Goal: Information Seeking & Learning: Check status

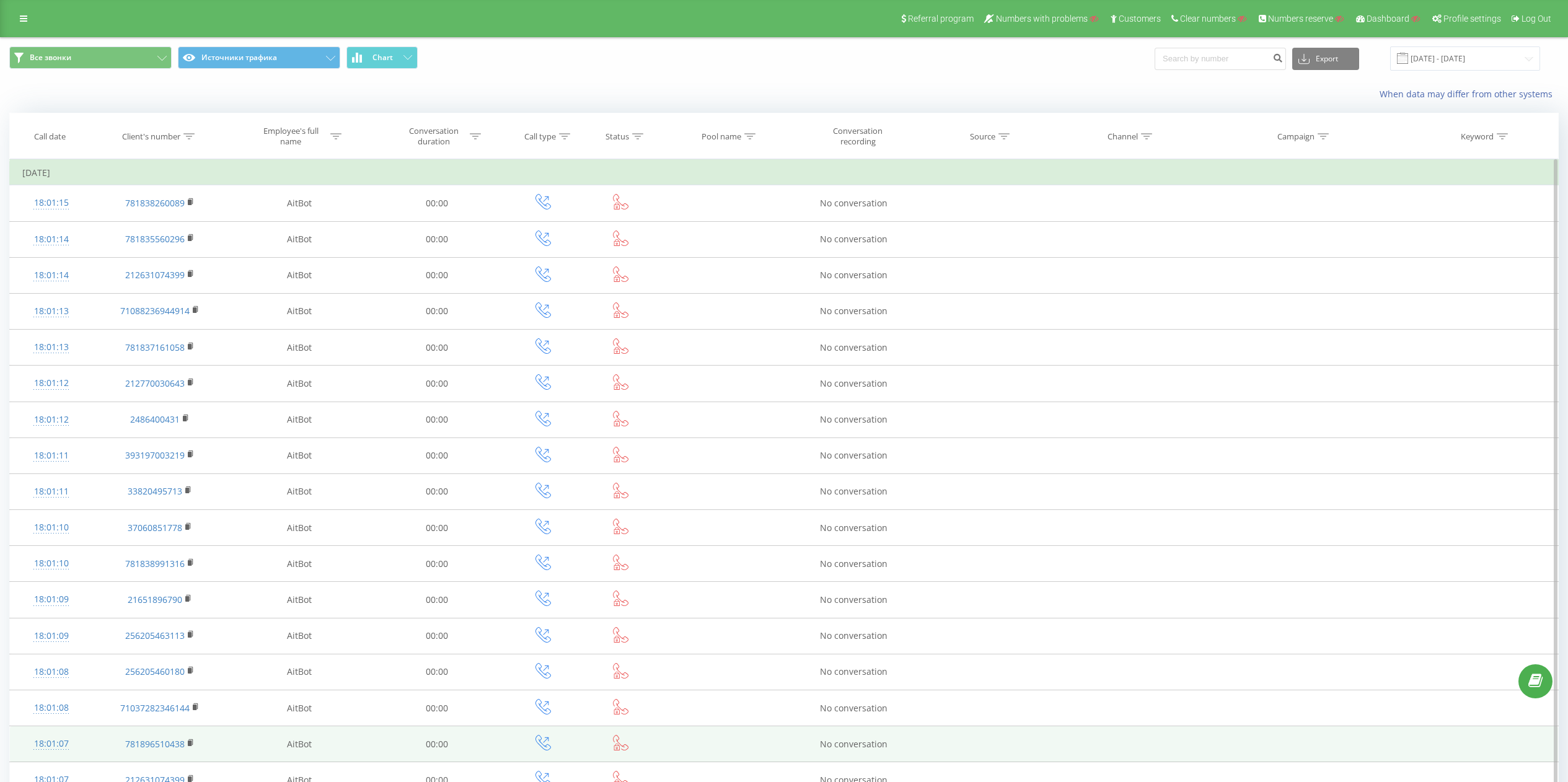
scroll to position [351, 0]
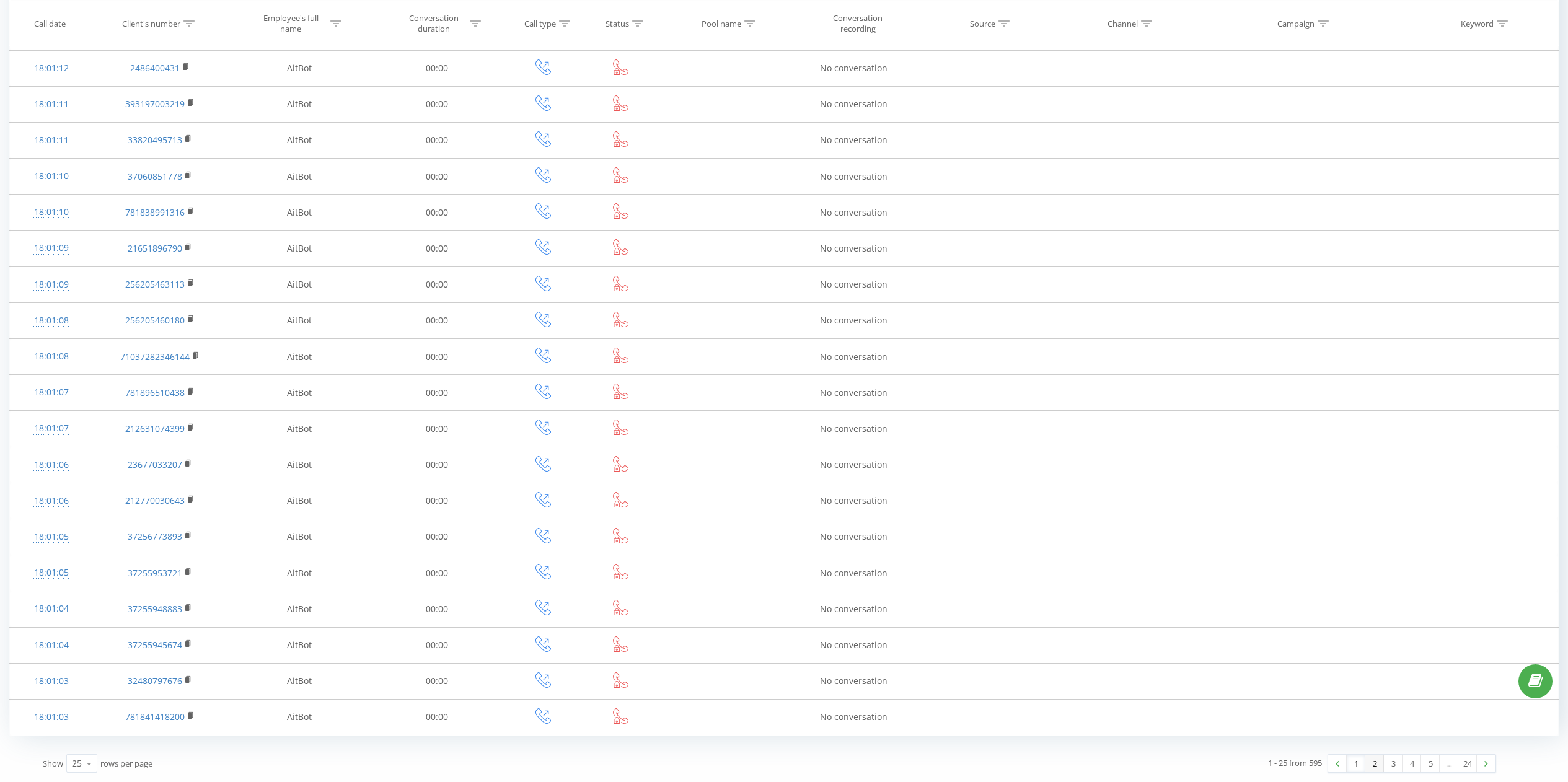
click at [1373, 767] on link "2" at bounding box center [1374, 763] width 19 height 17
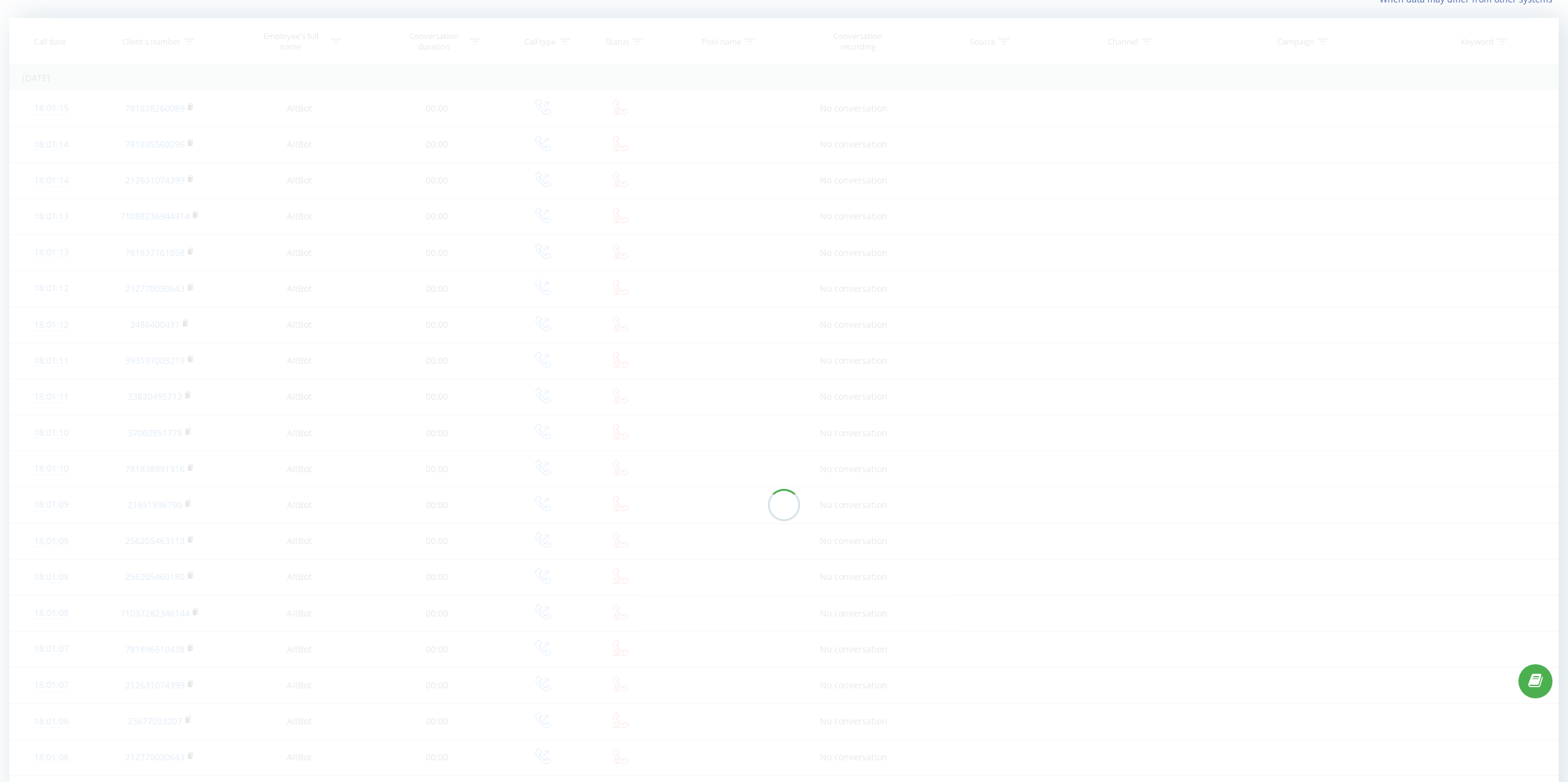
scroll to position [82, 0]
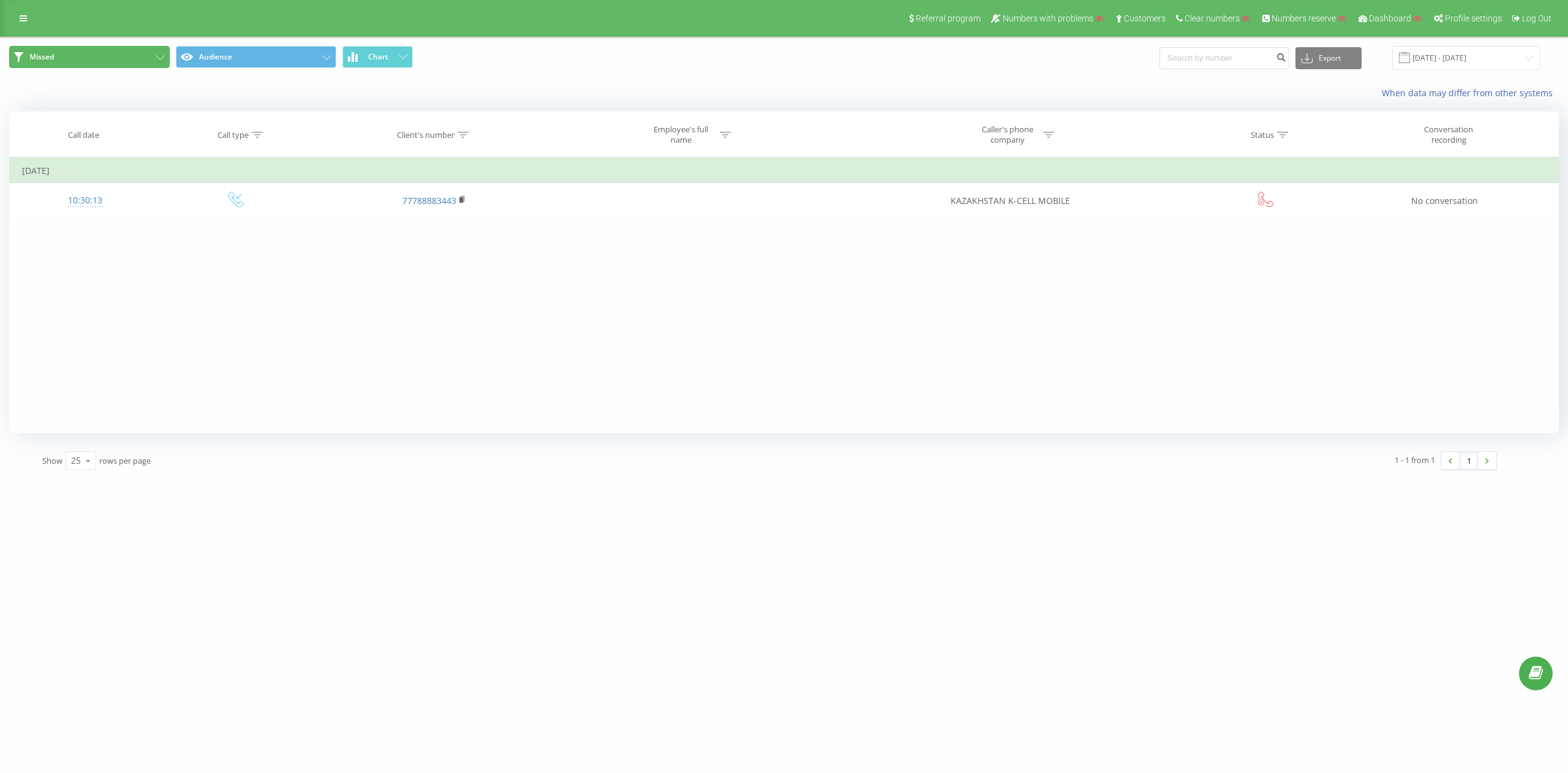
click at [115, 63] on button "Missed" at bounding box center [90, 57] width 161 height 22
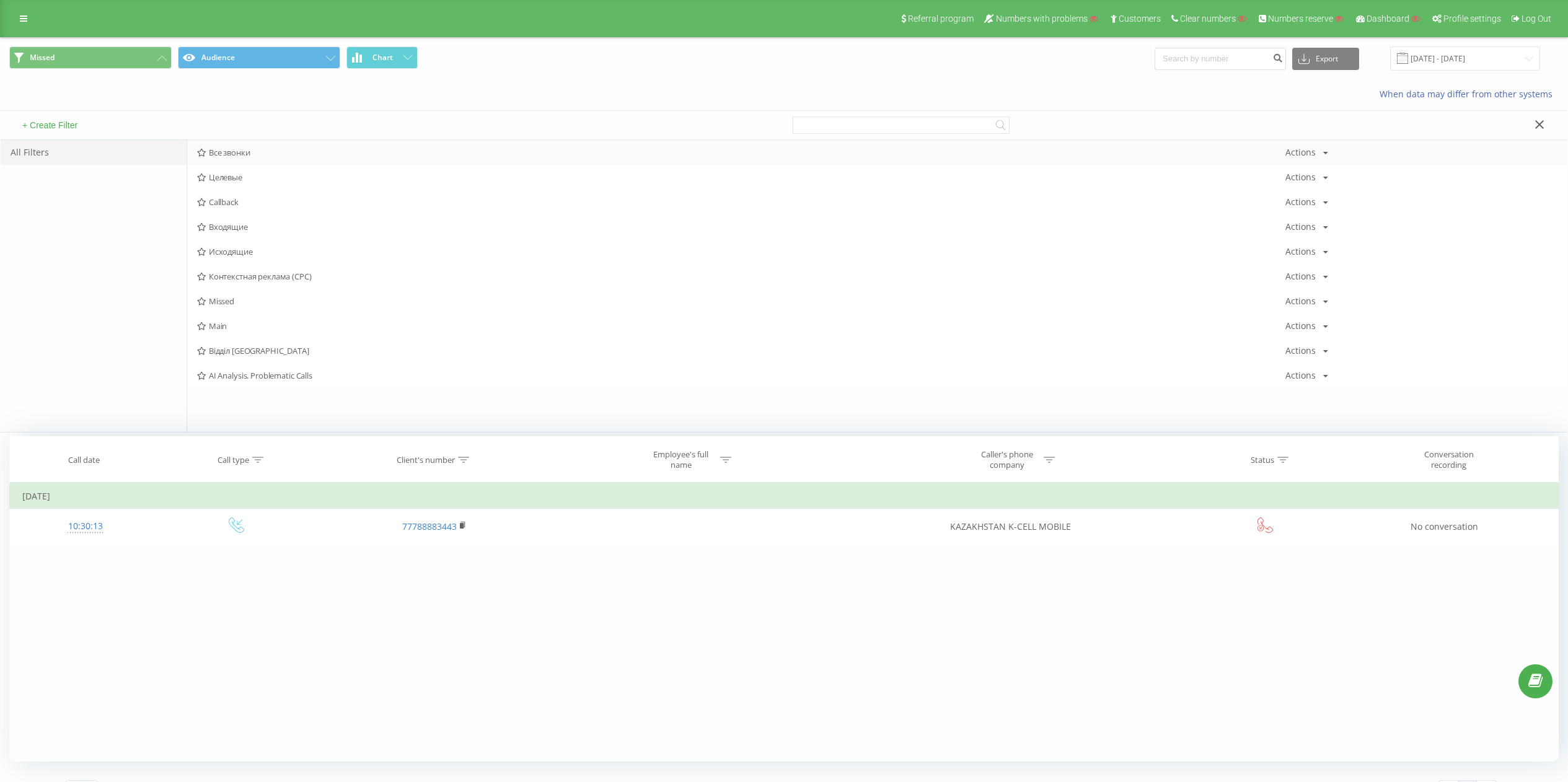
click at [215, 148] on span "Все звонки" at bounding box center [741, 152] width 1089 height 9
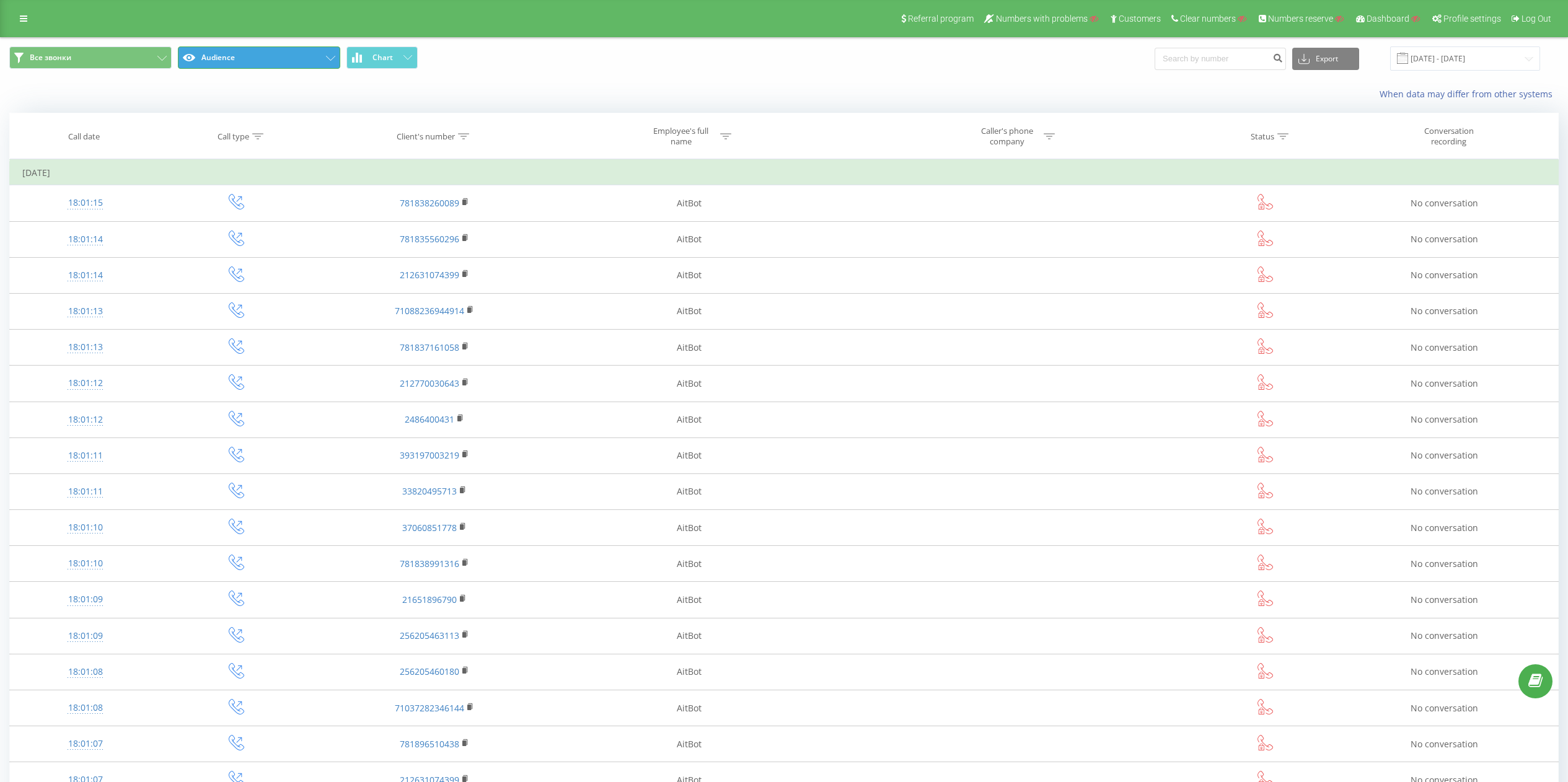
click at [247, 55] on button "Audience" at bounding box center [259, 58] width 162 height 23
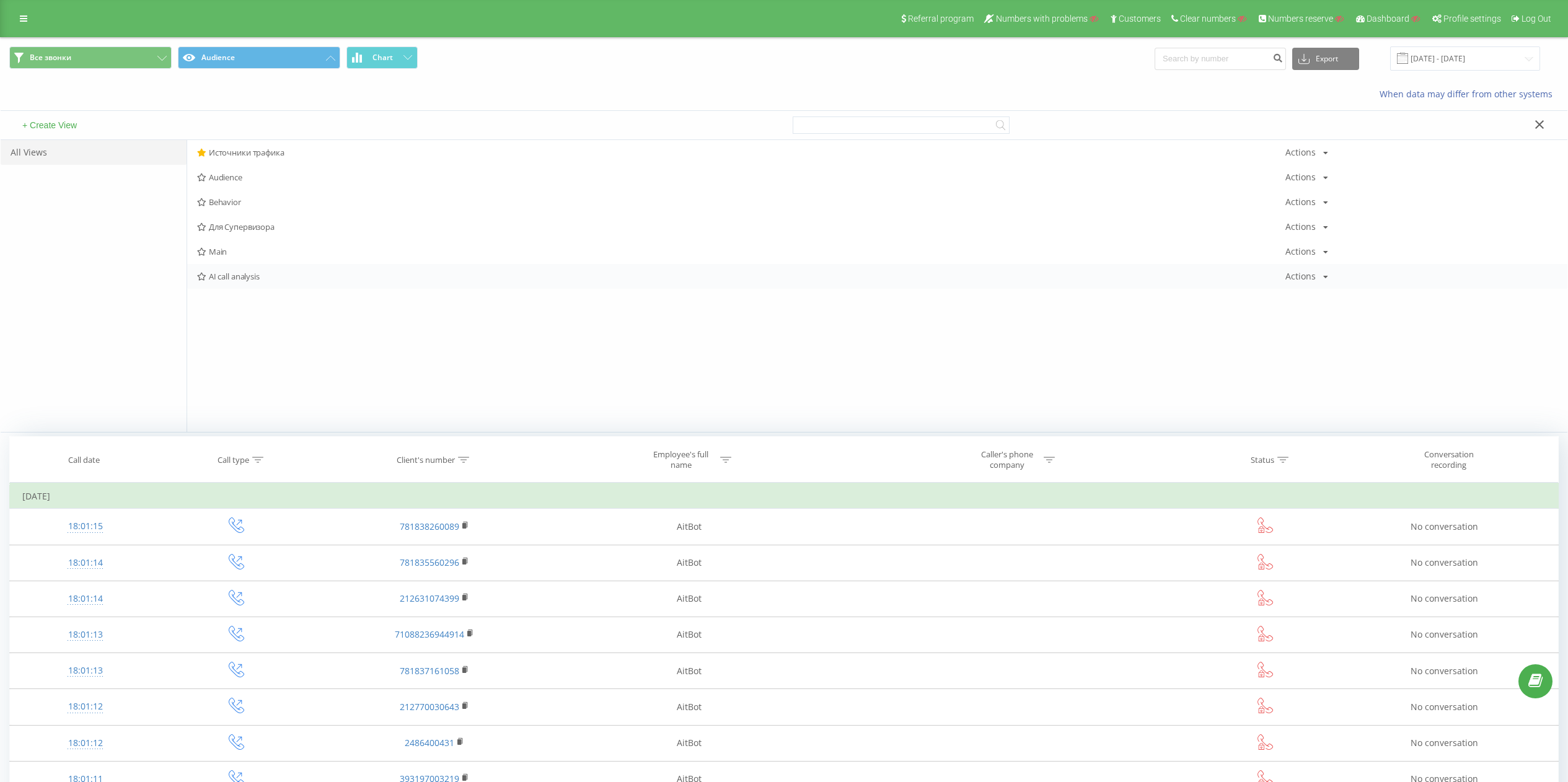
click at [255, 275] on span "AI call analysis" at bounding box center [741, 275] width 1089 height 9
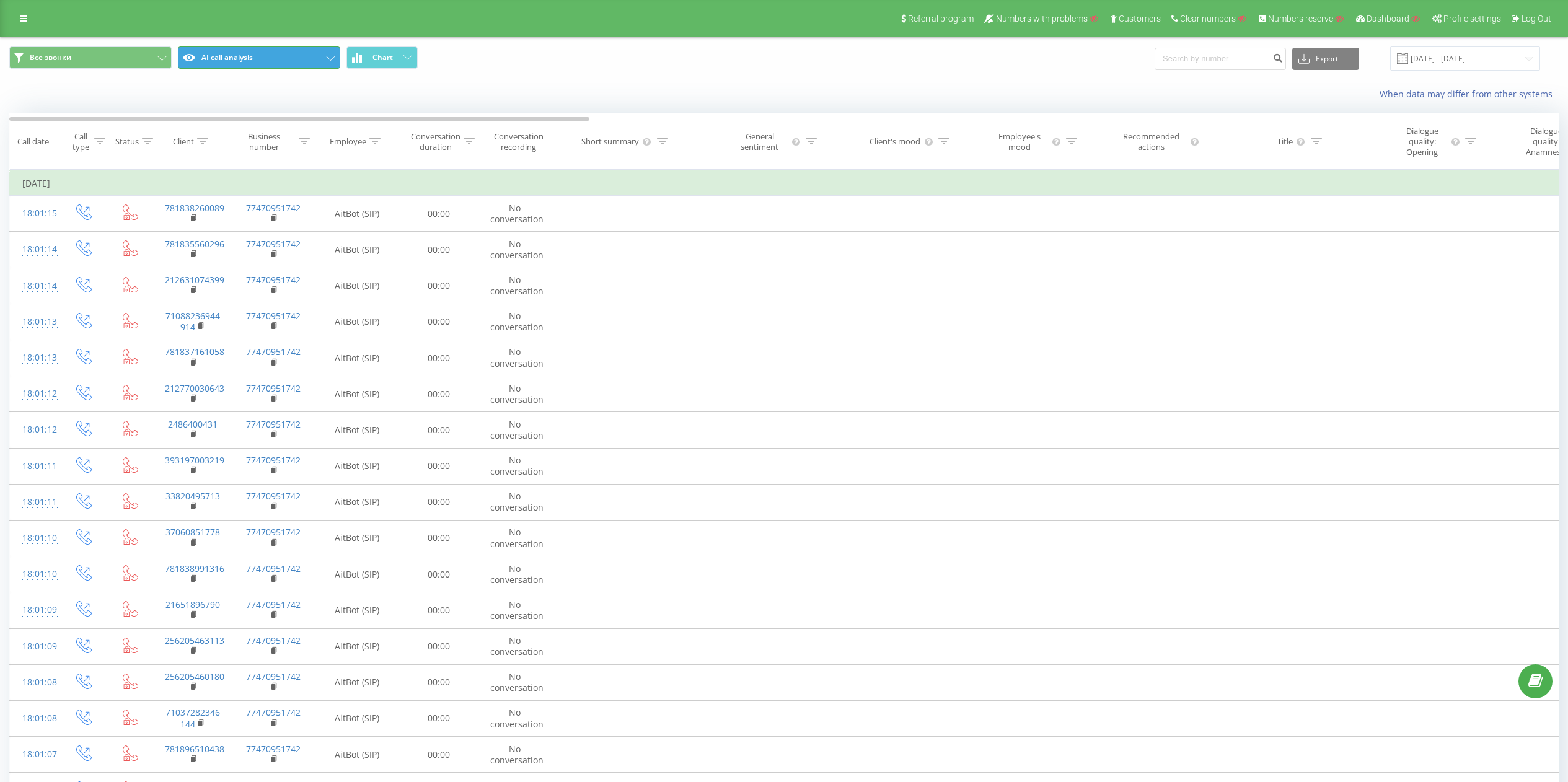
click at [248, 63] on button "AI call analysis" at bounding box center [259, 58] width 162 height 23
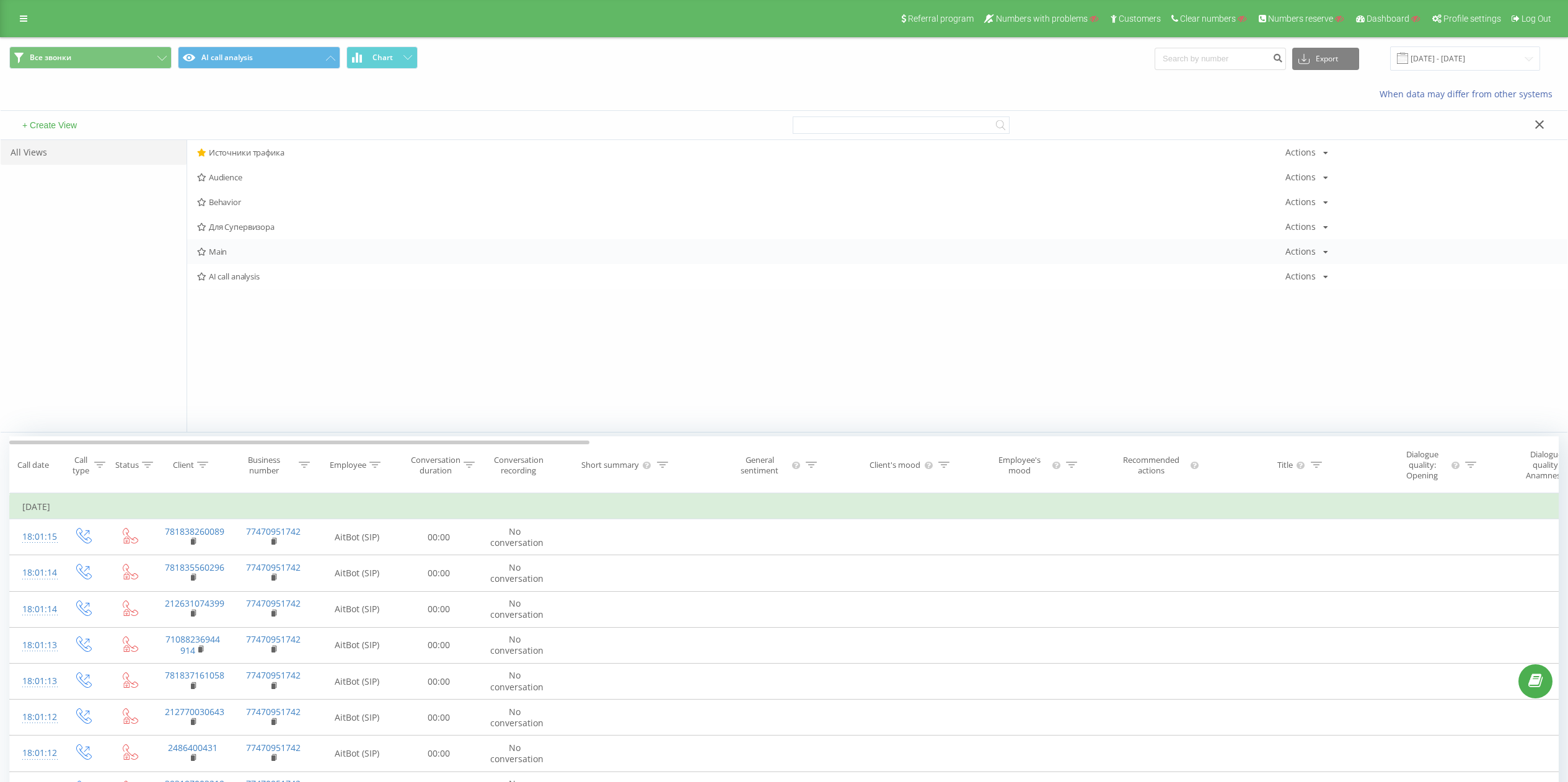
click at [222, 254] on span "Main" at bounding box center [741, 251] width 1089 height 9
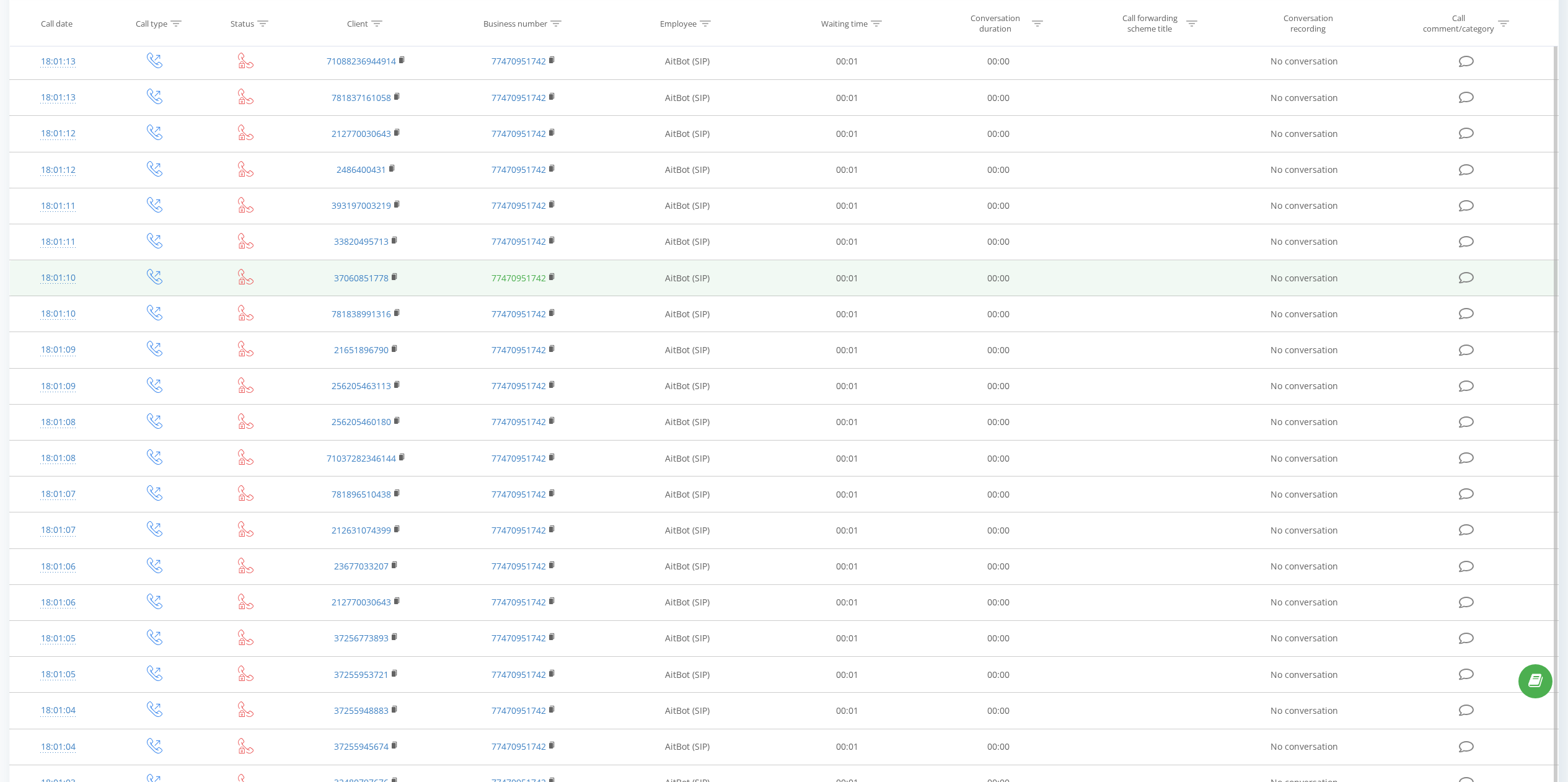
scroll to position [351, 0]
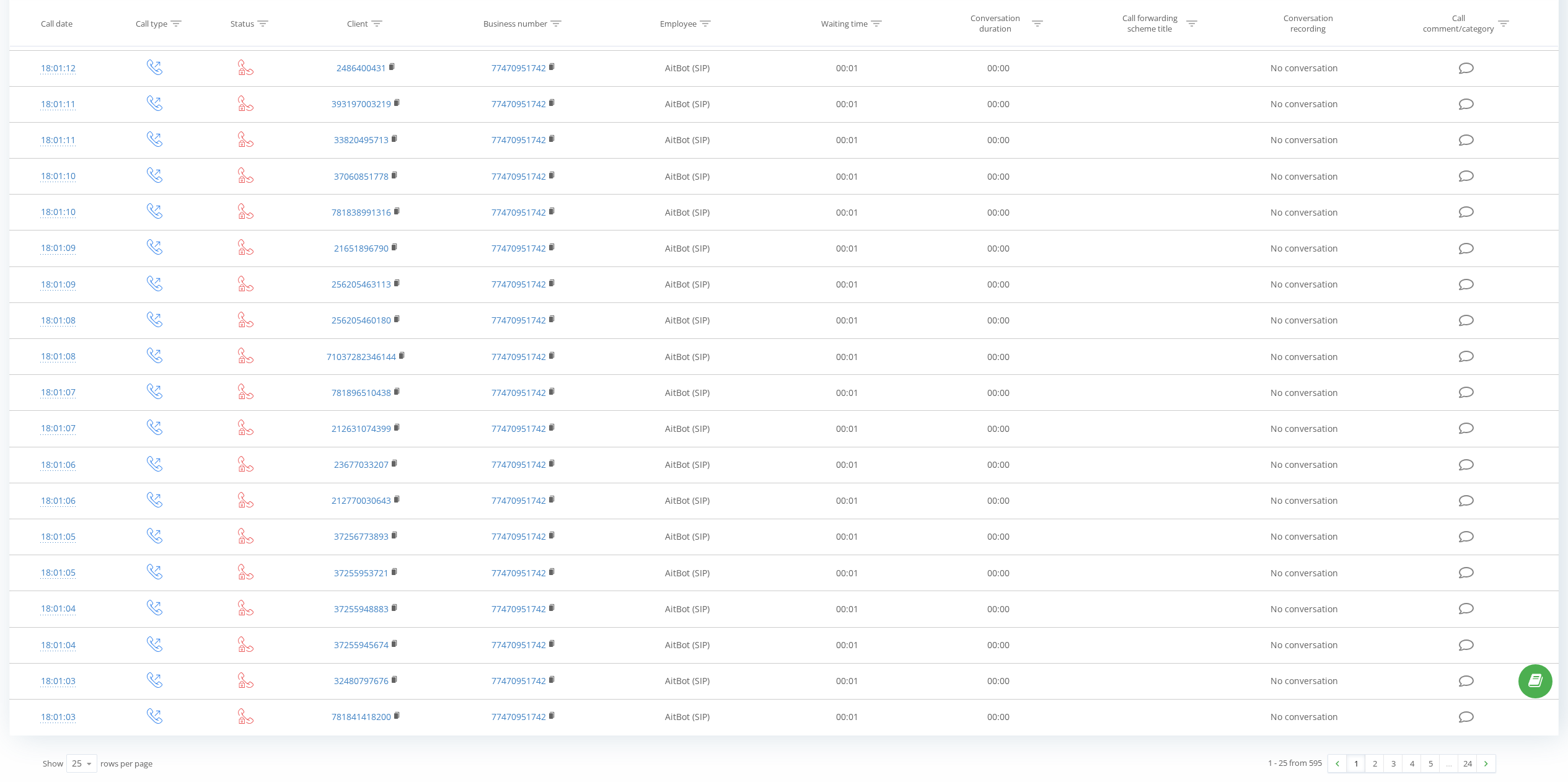
drag, startPoint x: 1376, startPoint y: 765, endPoint x: 1371, endPoint y: 770, distance: 7.1
click at [1375, 765] on link "2" at bounding box center [1374, 763] width 19 height 17
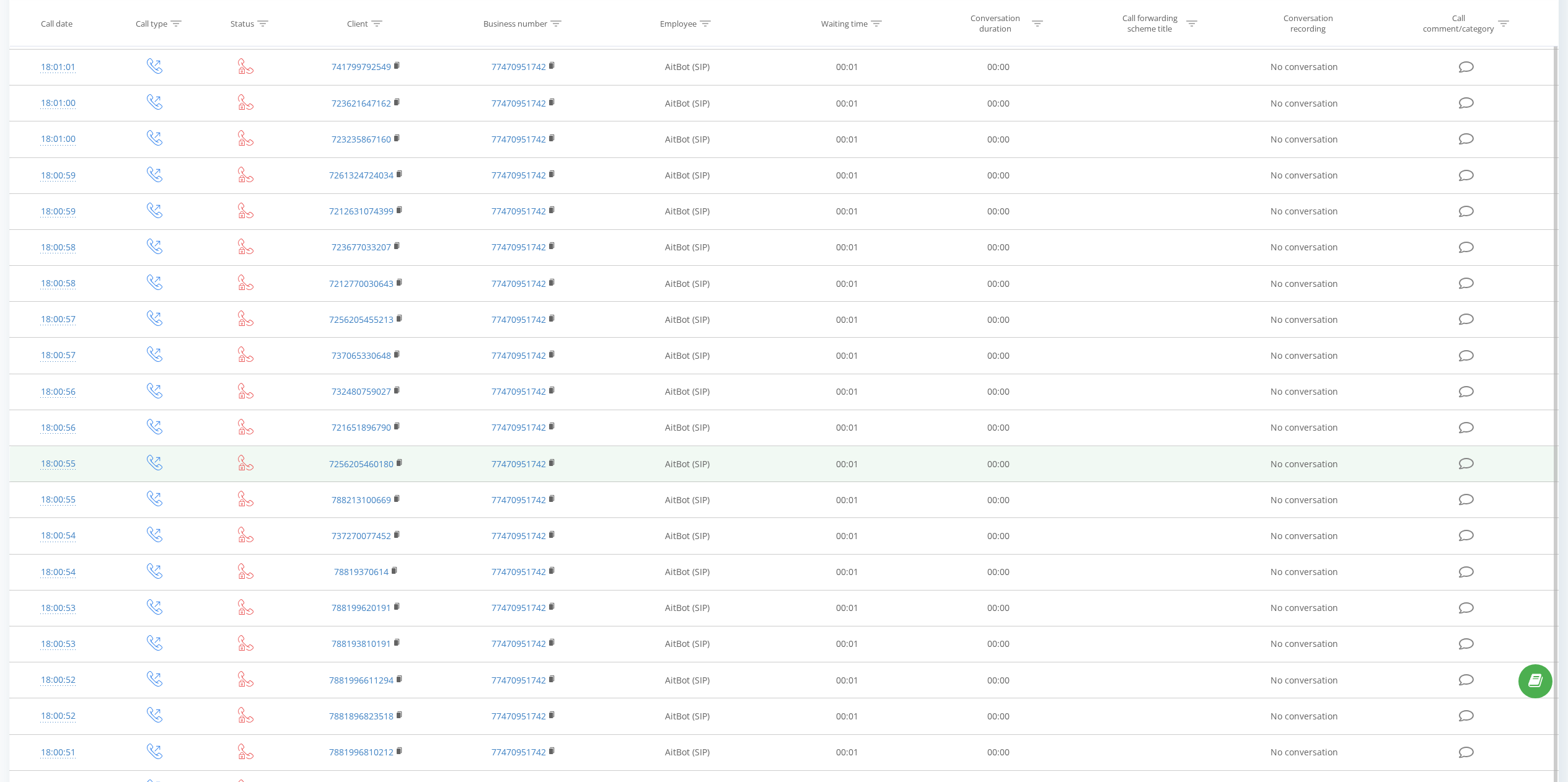
scroll to position [351, 0]
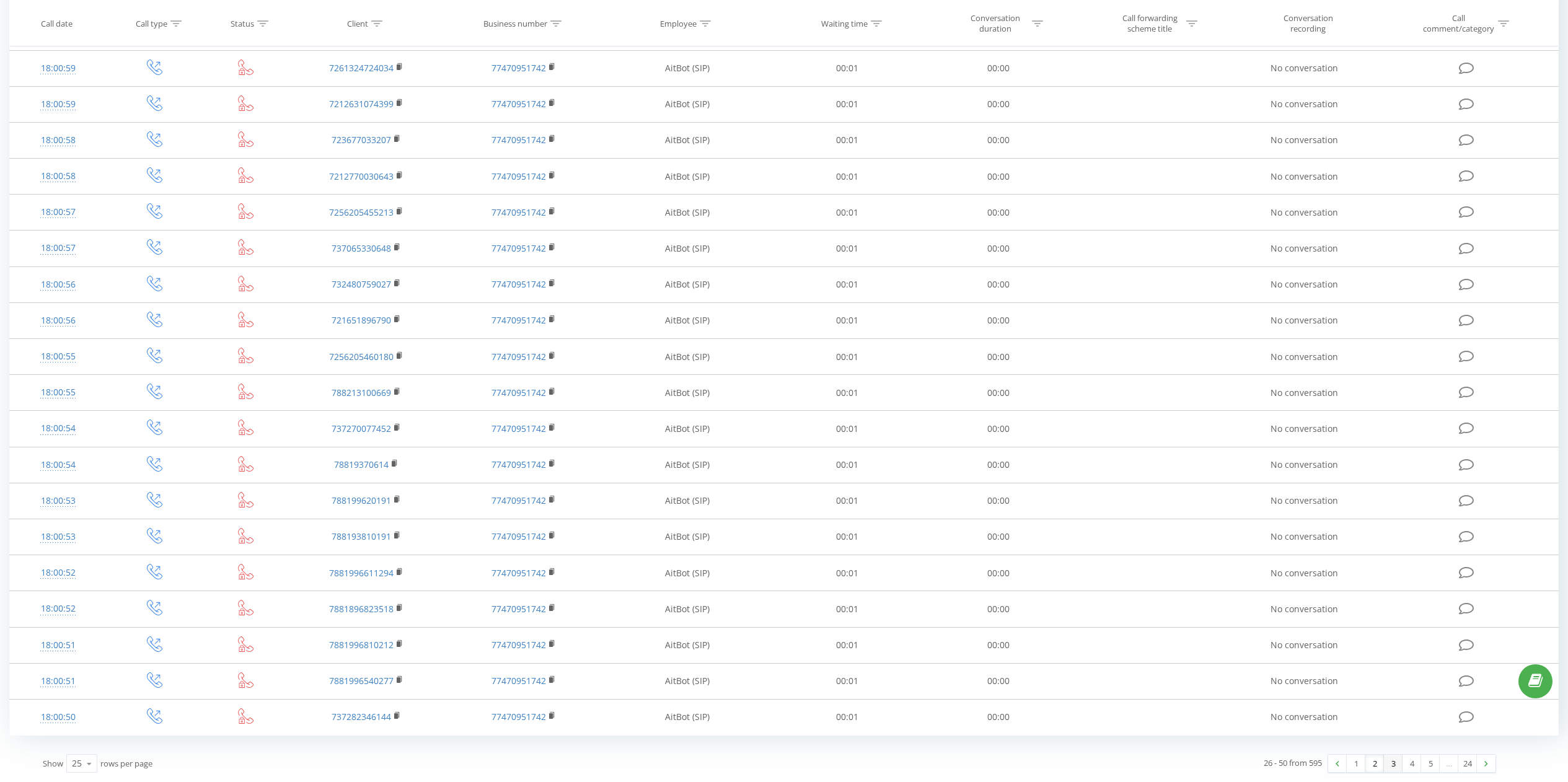
click at [1390, 762] on link "3" at bounding box center [1393, 763] width 19 height 17
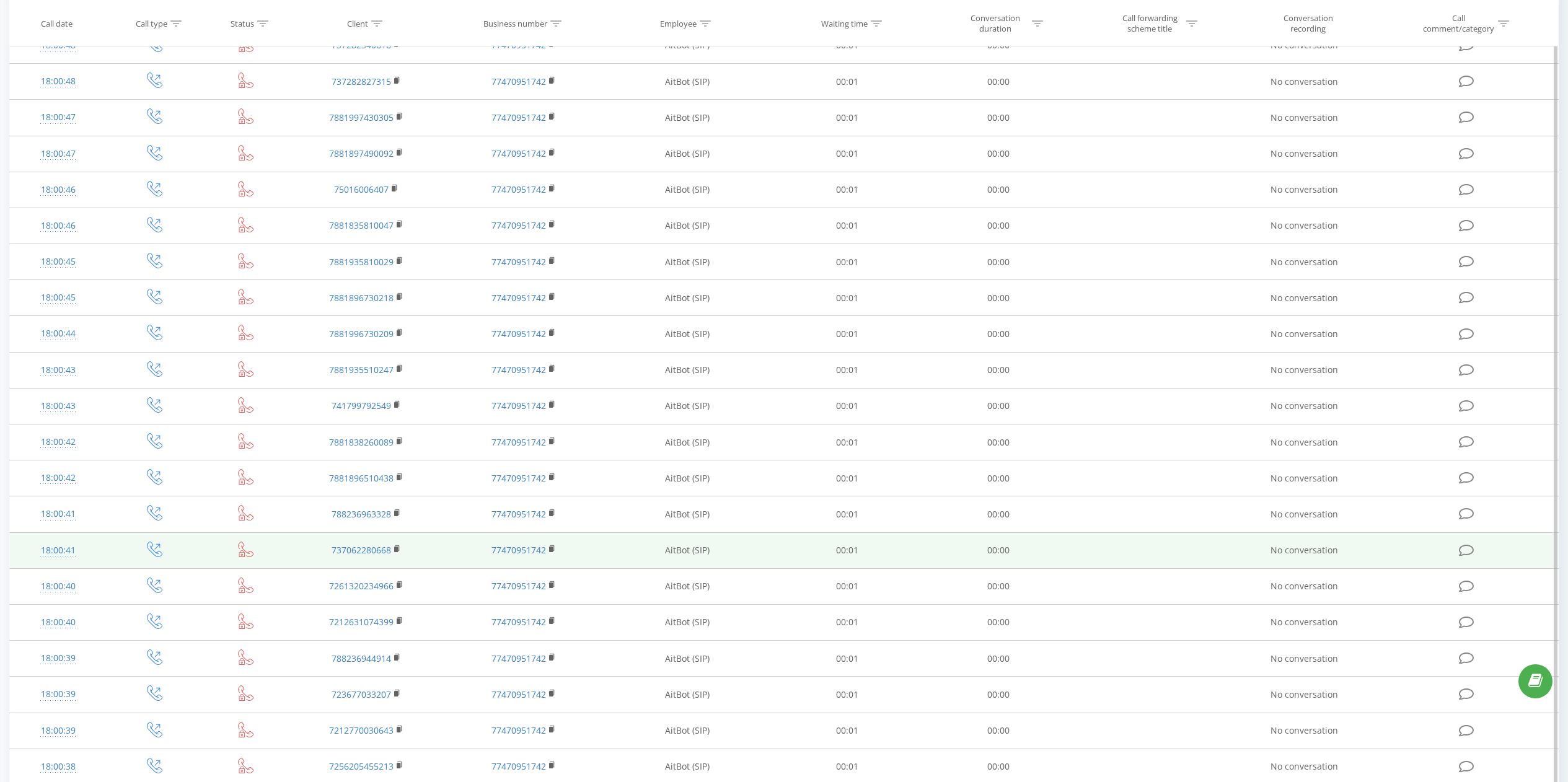
scroll to position [351, 0]
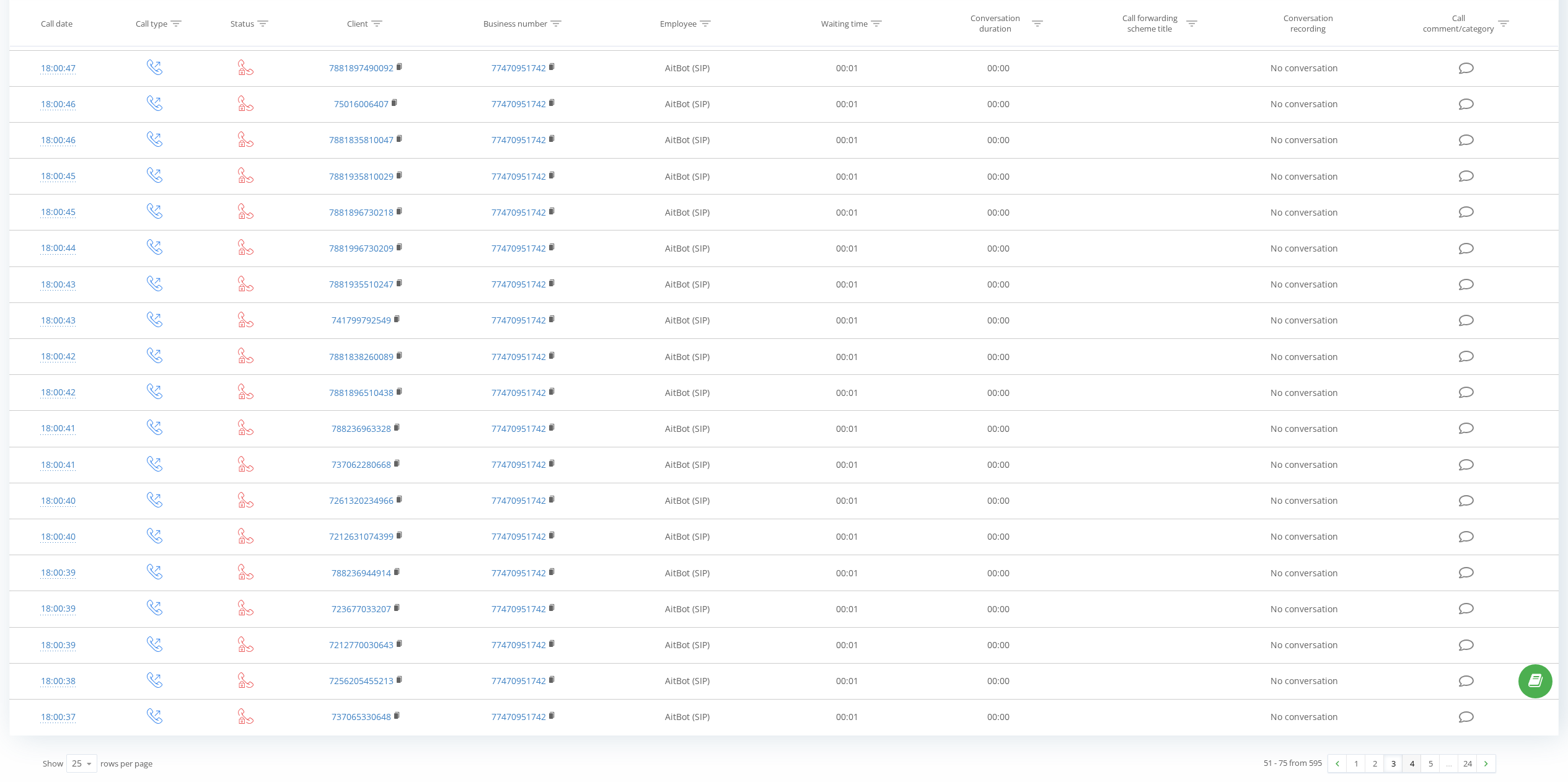
click at [1407, 767] on link "4" at bounding box center [1412, 763] width 19 height 17
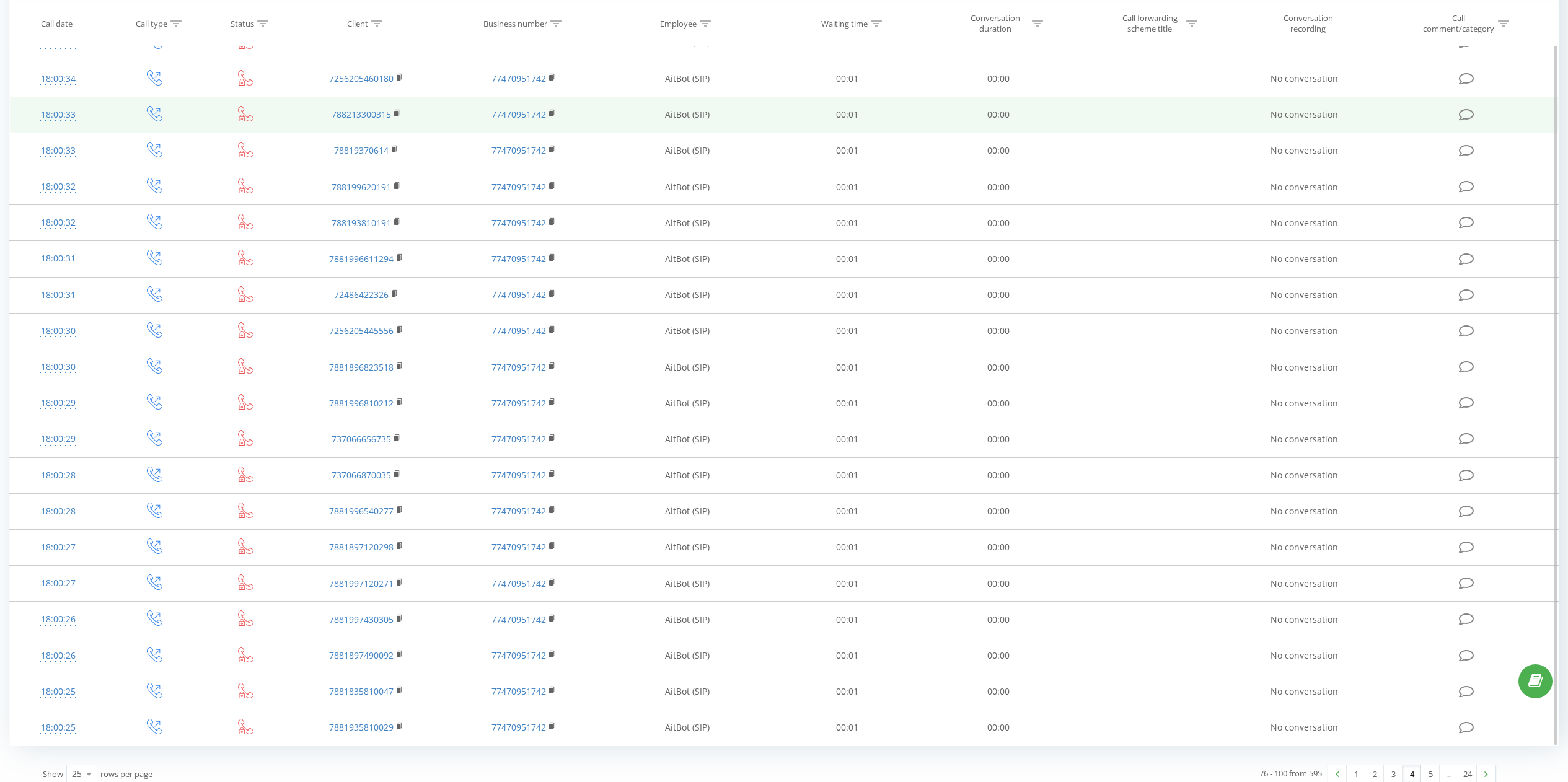
scroll to position [351, 0]
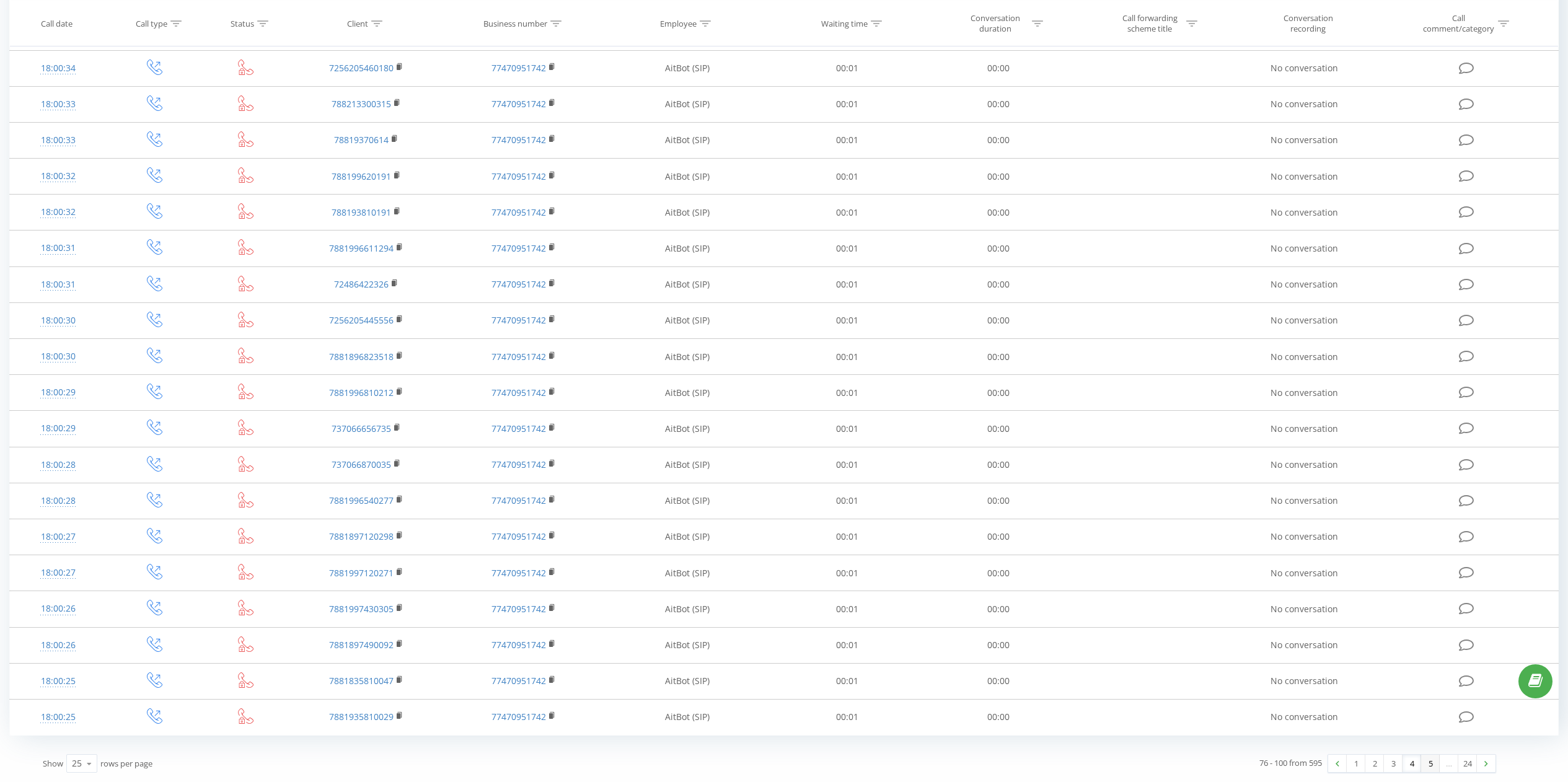
click at [1434, 766] on link "5" at bounding box center [1431, 763] width 19 height 17
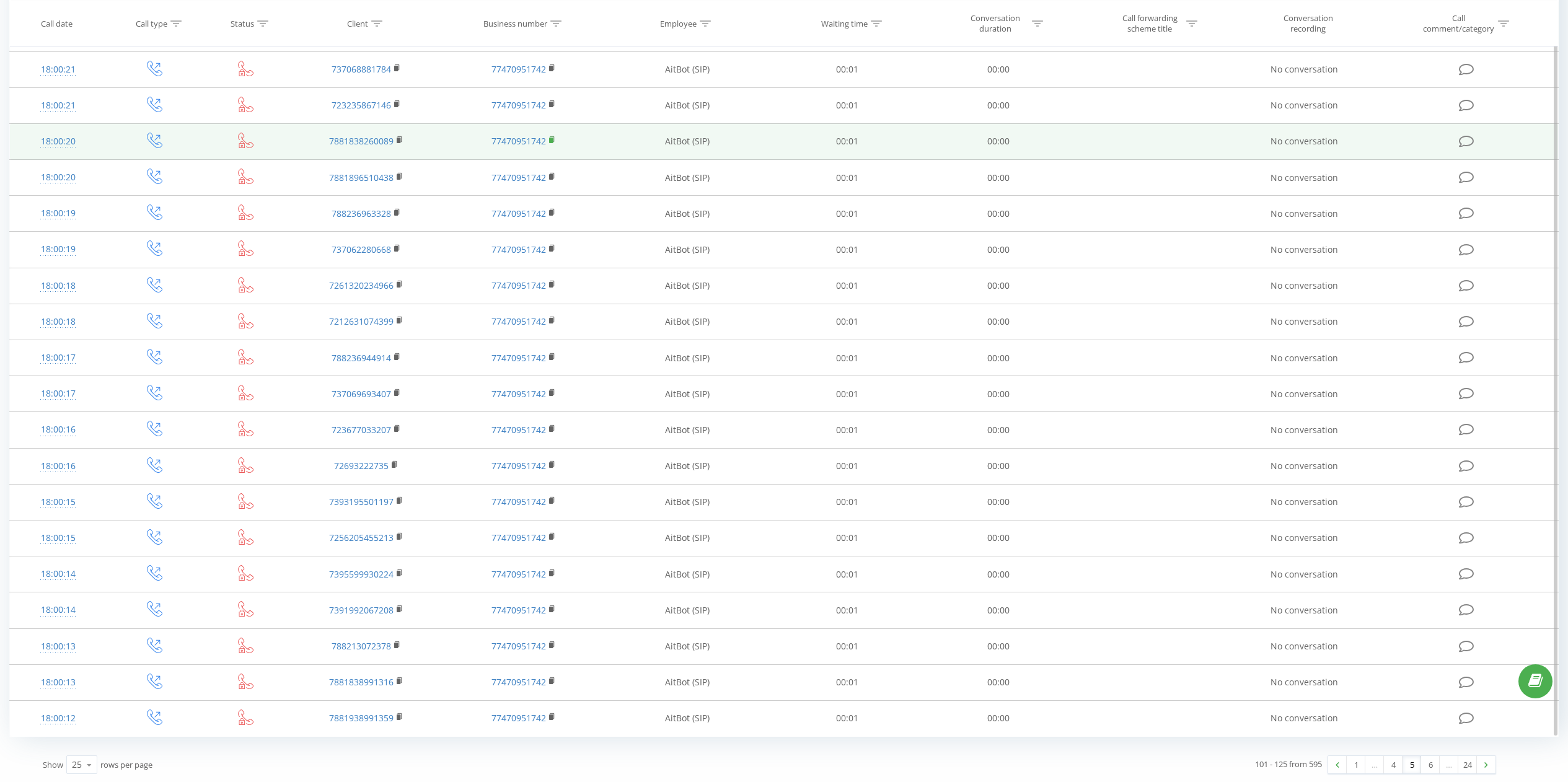
scroll to position [351, 0]
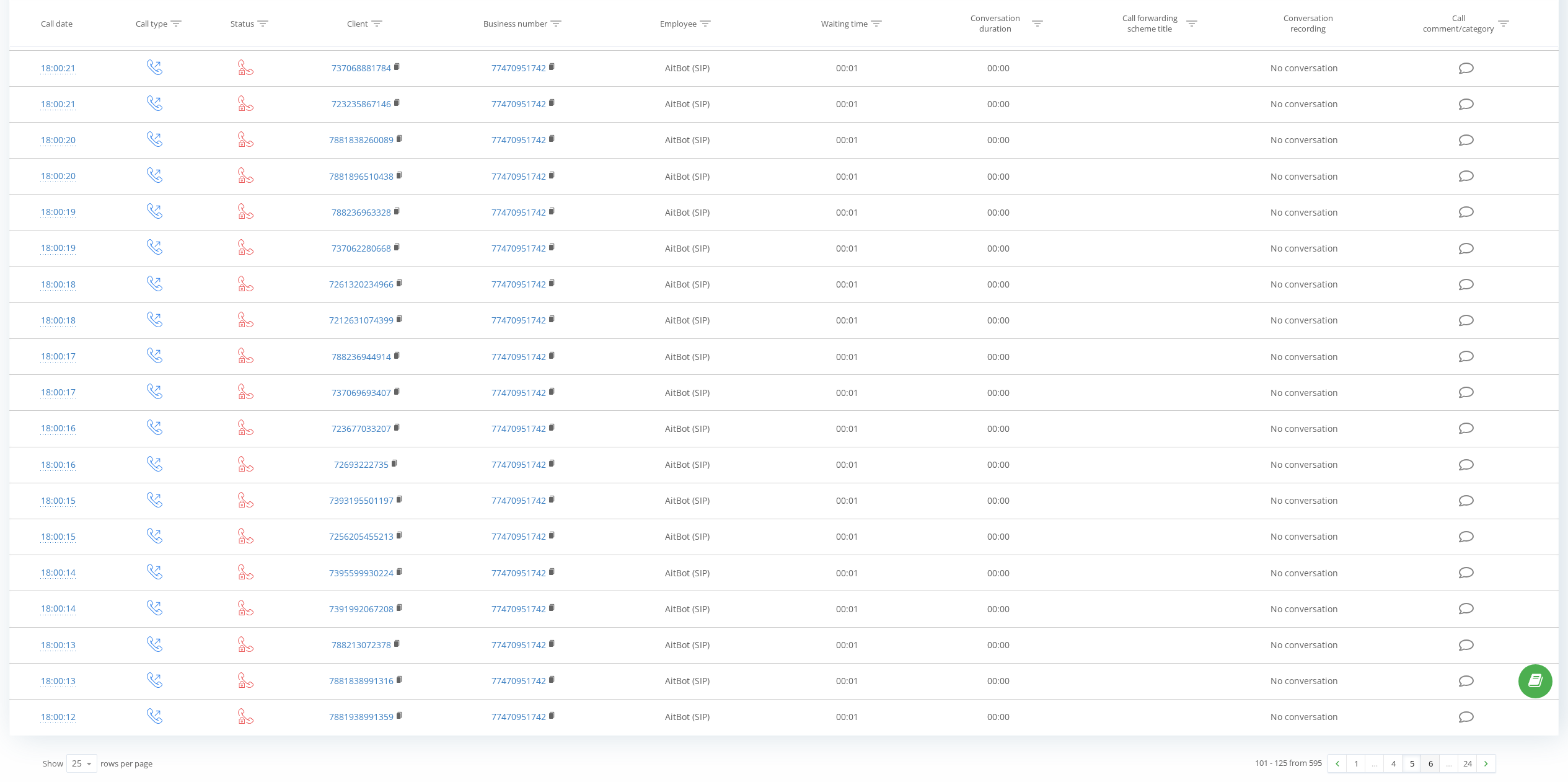
click at [1429, 769] on link "6" at bounding box center [1431, 763] width 19 height 17
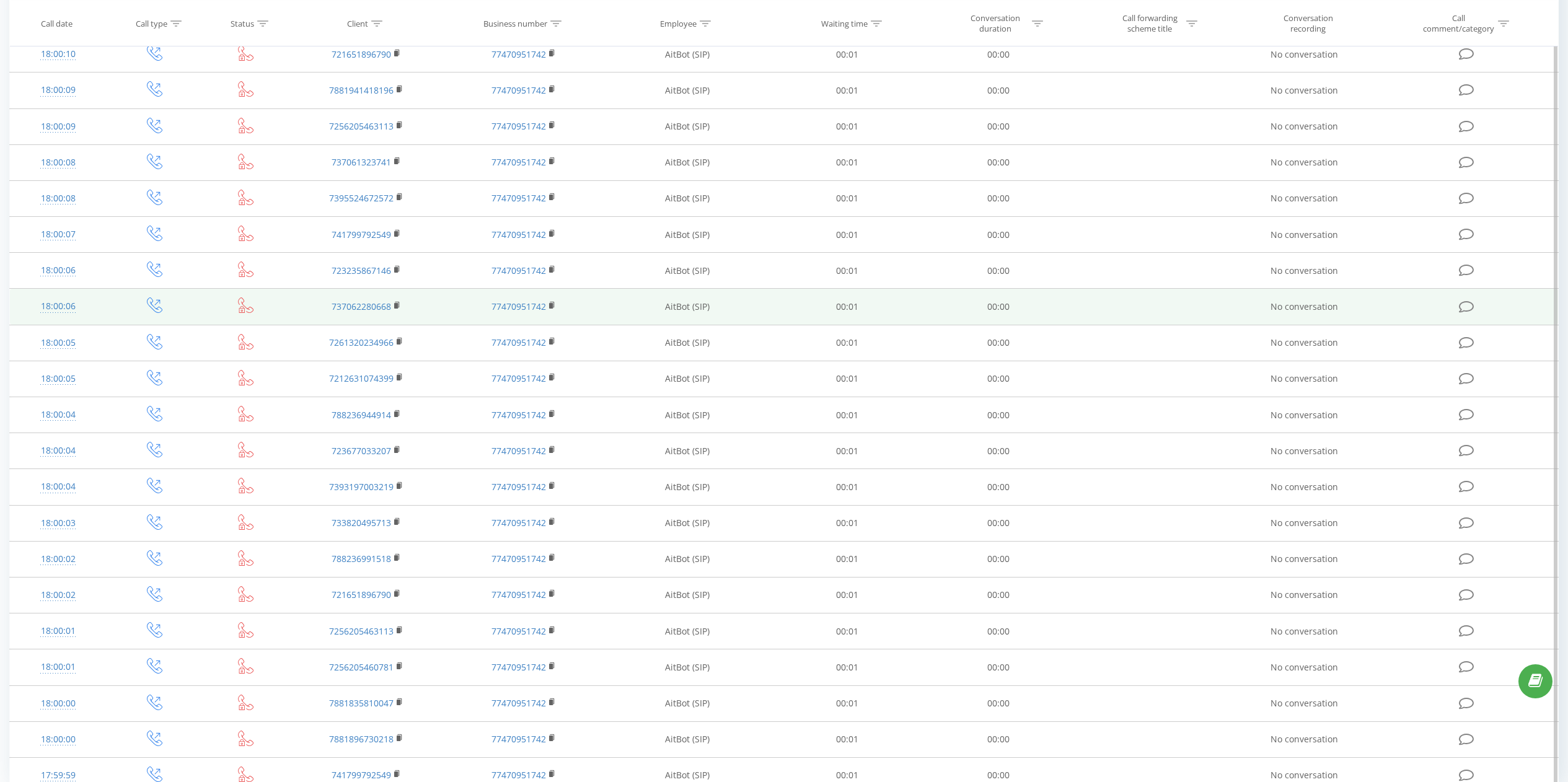
scroll to position [351, 0]
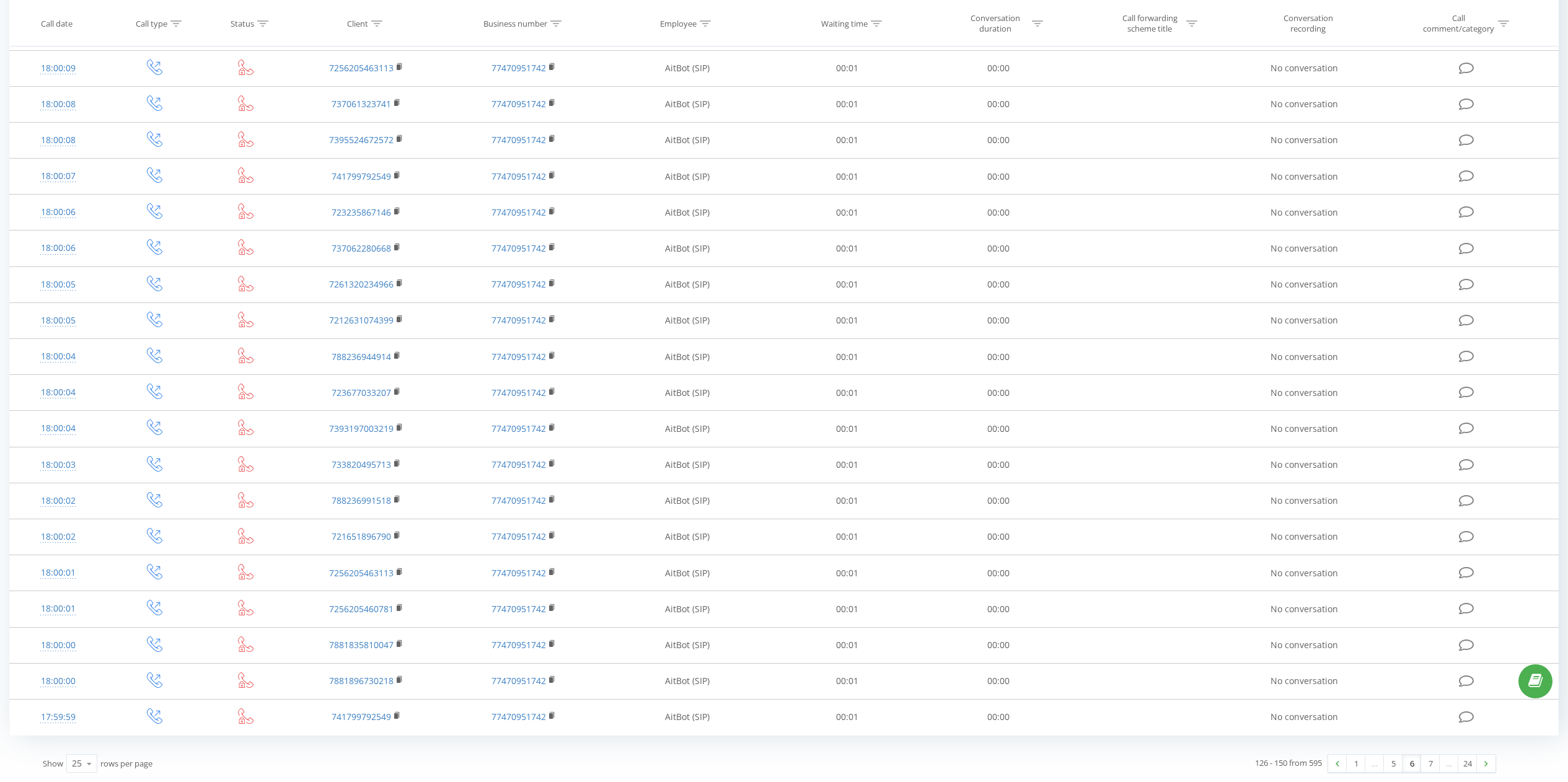
click at [1474, 764] on link "24" at bounding box center [1467, 763] width 19 height 17
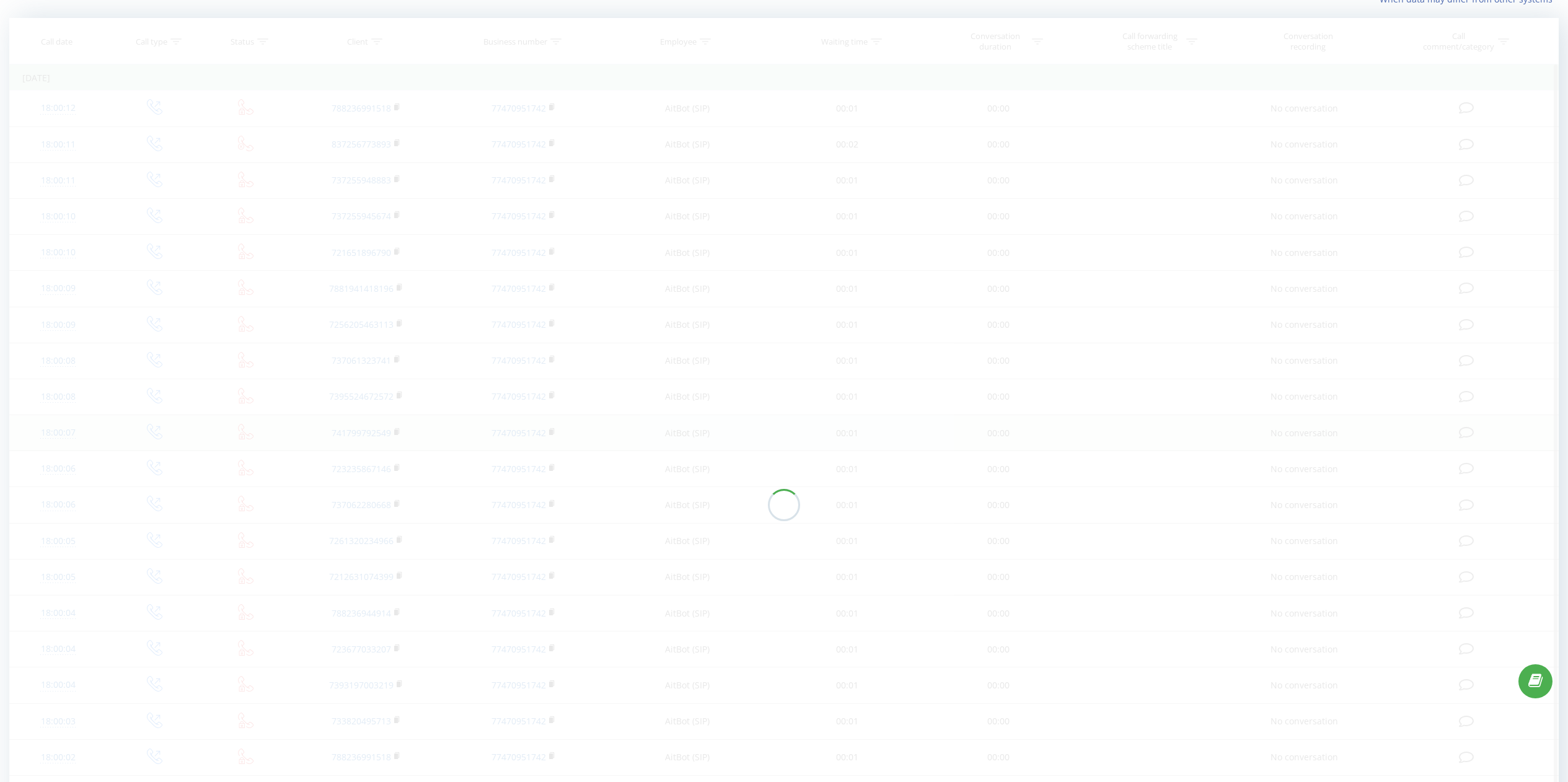
scroll to position [82, 0]
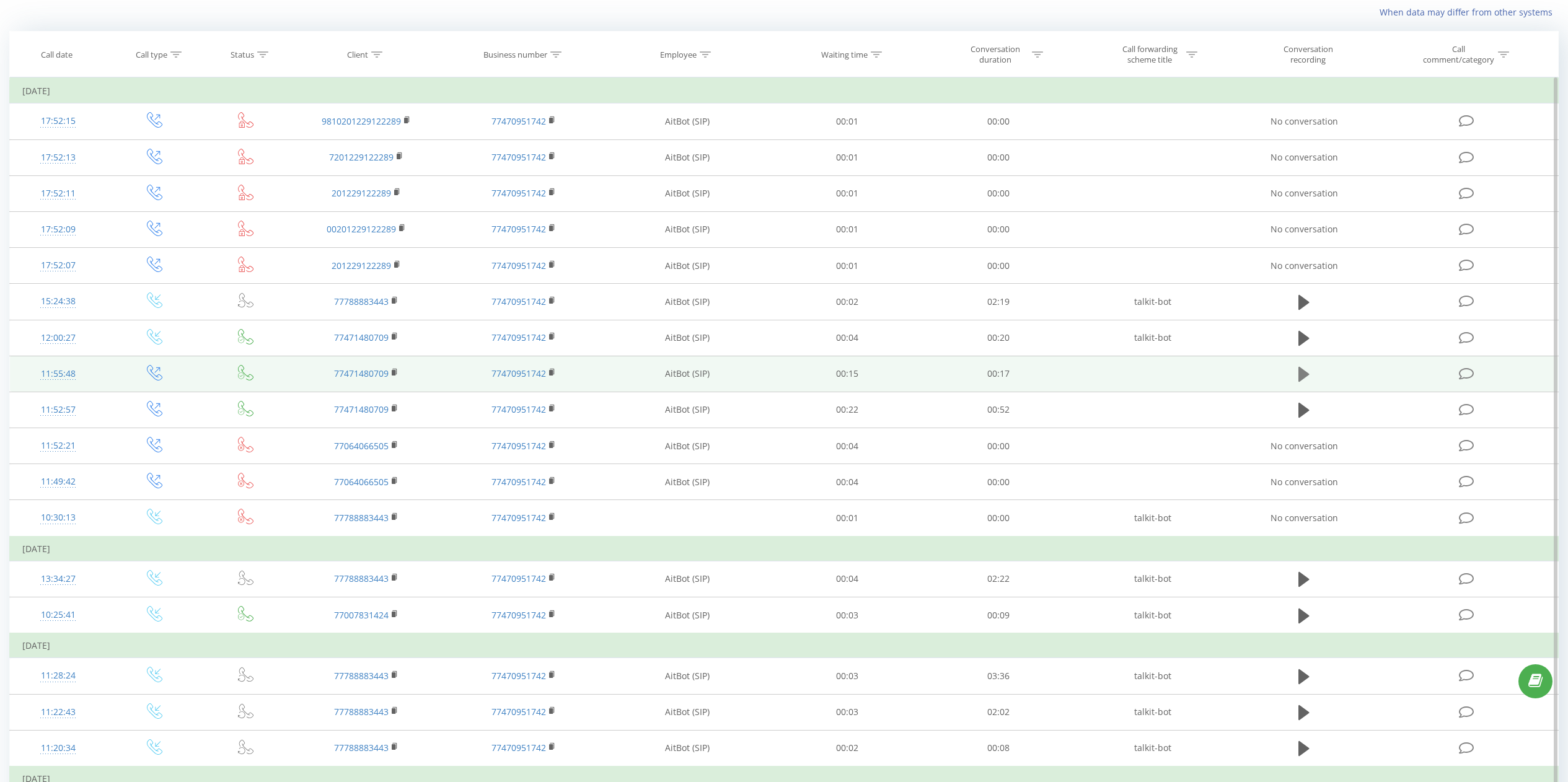
click at [1302, 374] on icon at bounding box center [1304, 374] width 11 height 15
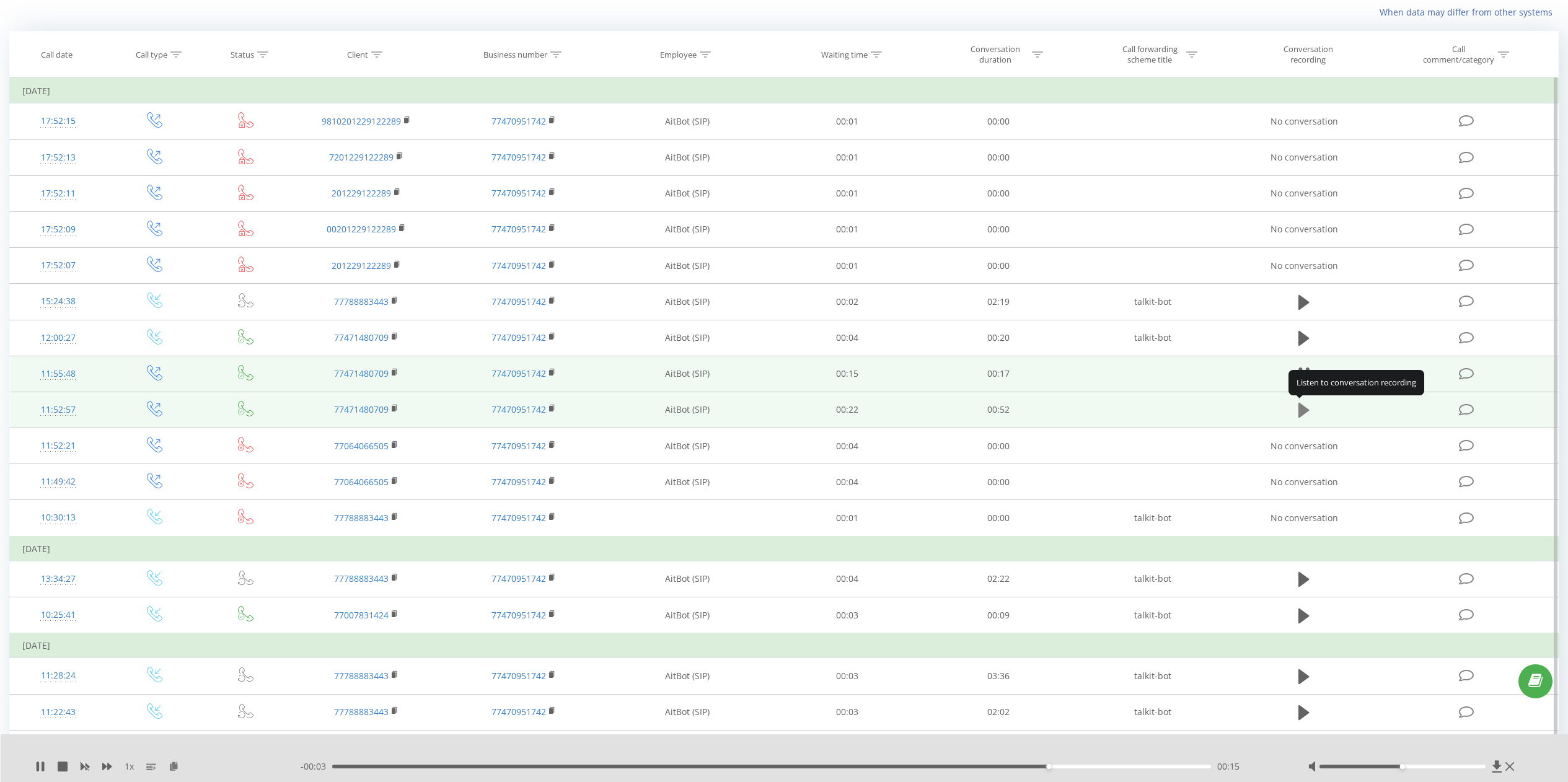
click at [1304, 414] on icon at bounding box center [1304, 410] width 11 height 15
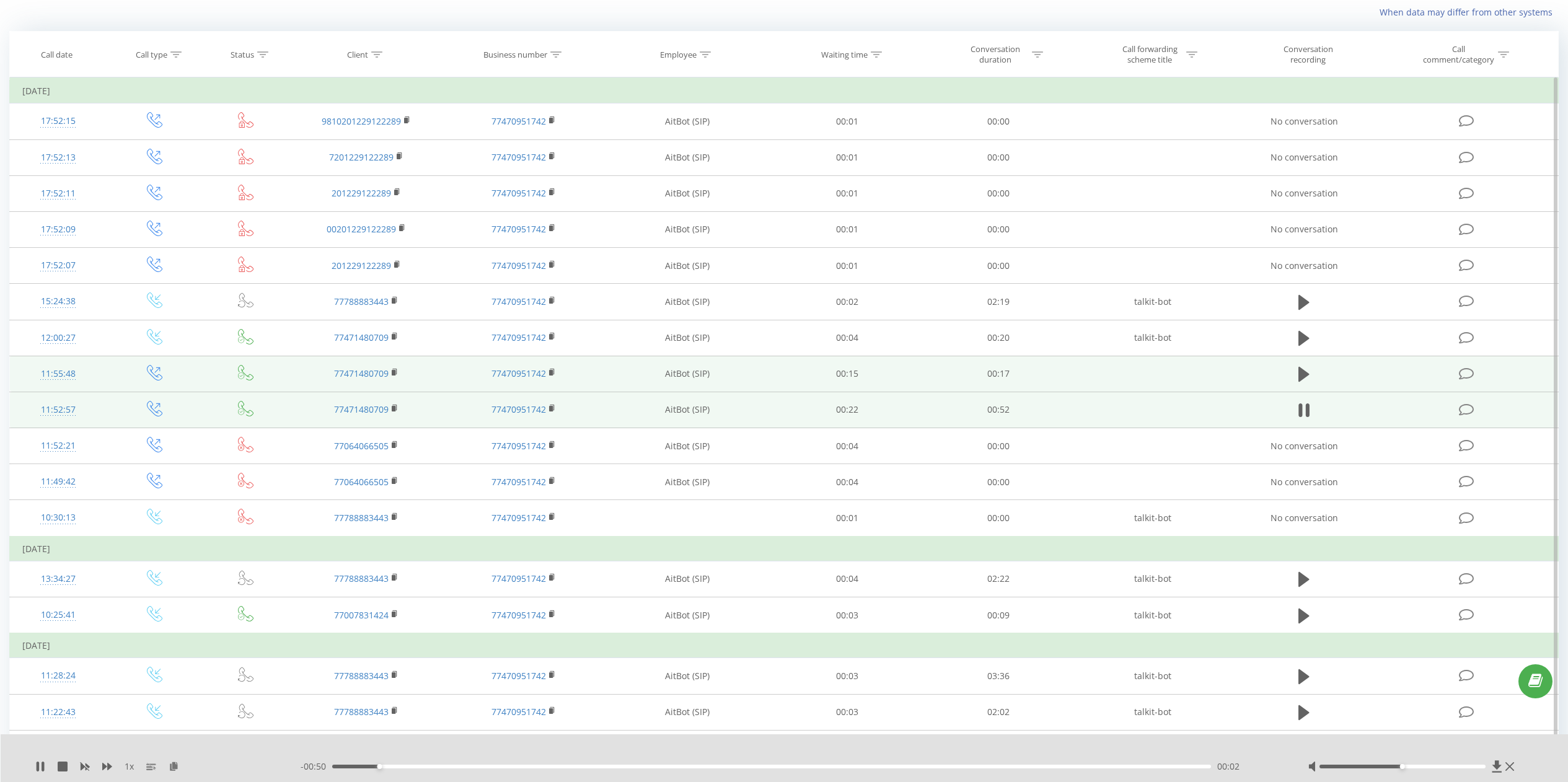
click at [667, 763] on div "- 00:50 00:02 00:02" at bounding box center [789, 766] width 977 height 12
click at [669, 766] on div "00:03" at bounding box center [771, 766] width 878 height 4
click at [829, 765] on div "00:21" at bounding box center [771, 766] width 878 height 4
click at [1056, 766] on div "00:30" at bounding box center [771, 766] width 878 height 4
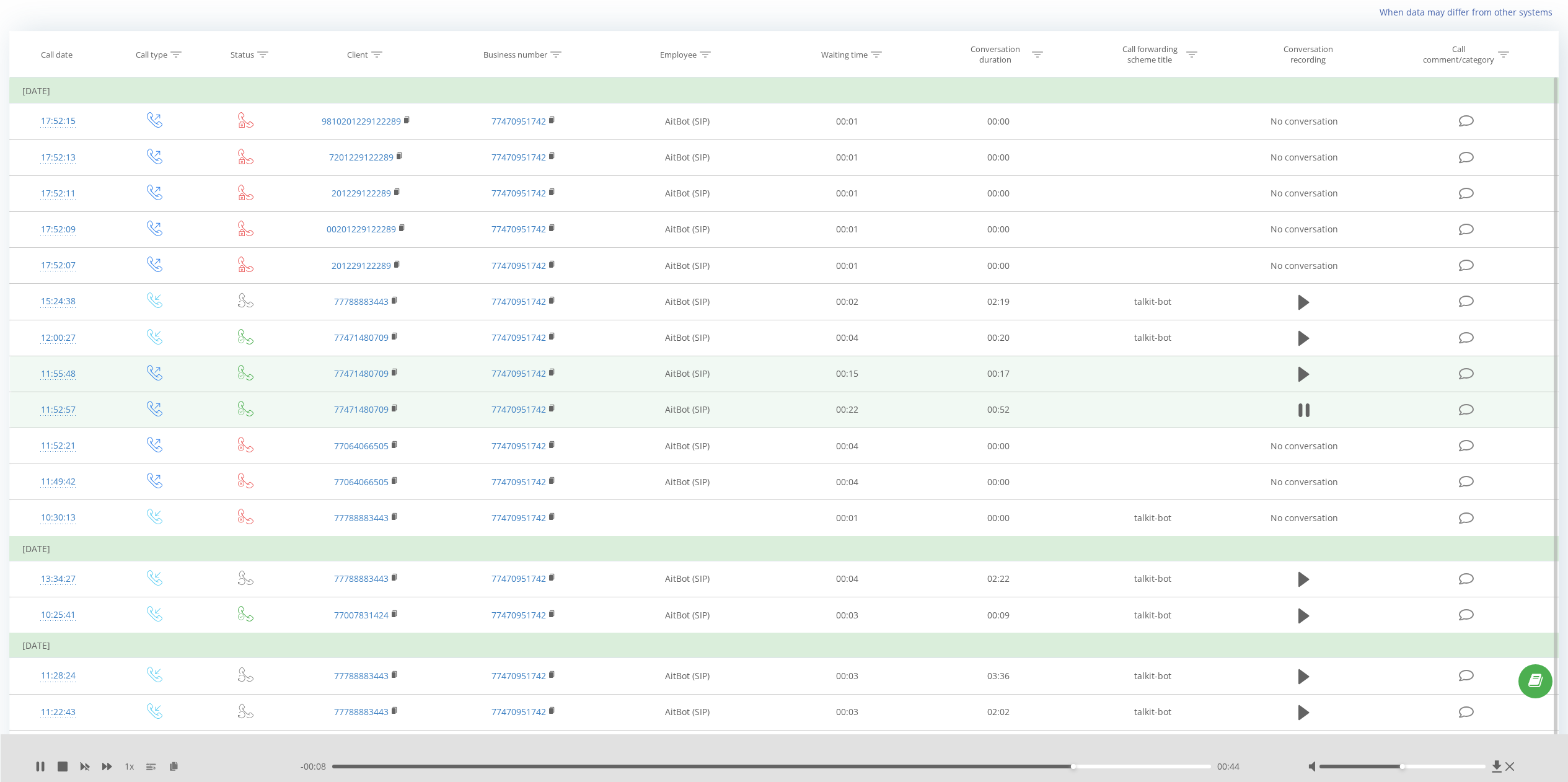
click at [1005, 767] on div "00:44" at bounding box center [771, 766] width 878 height 4
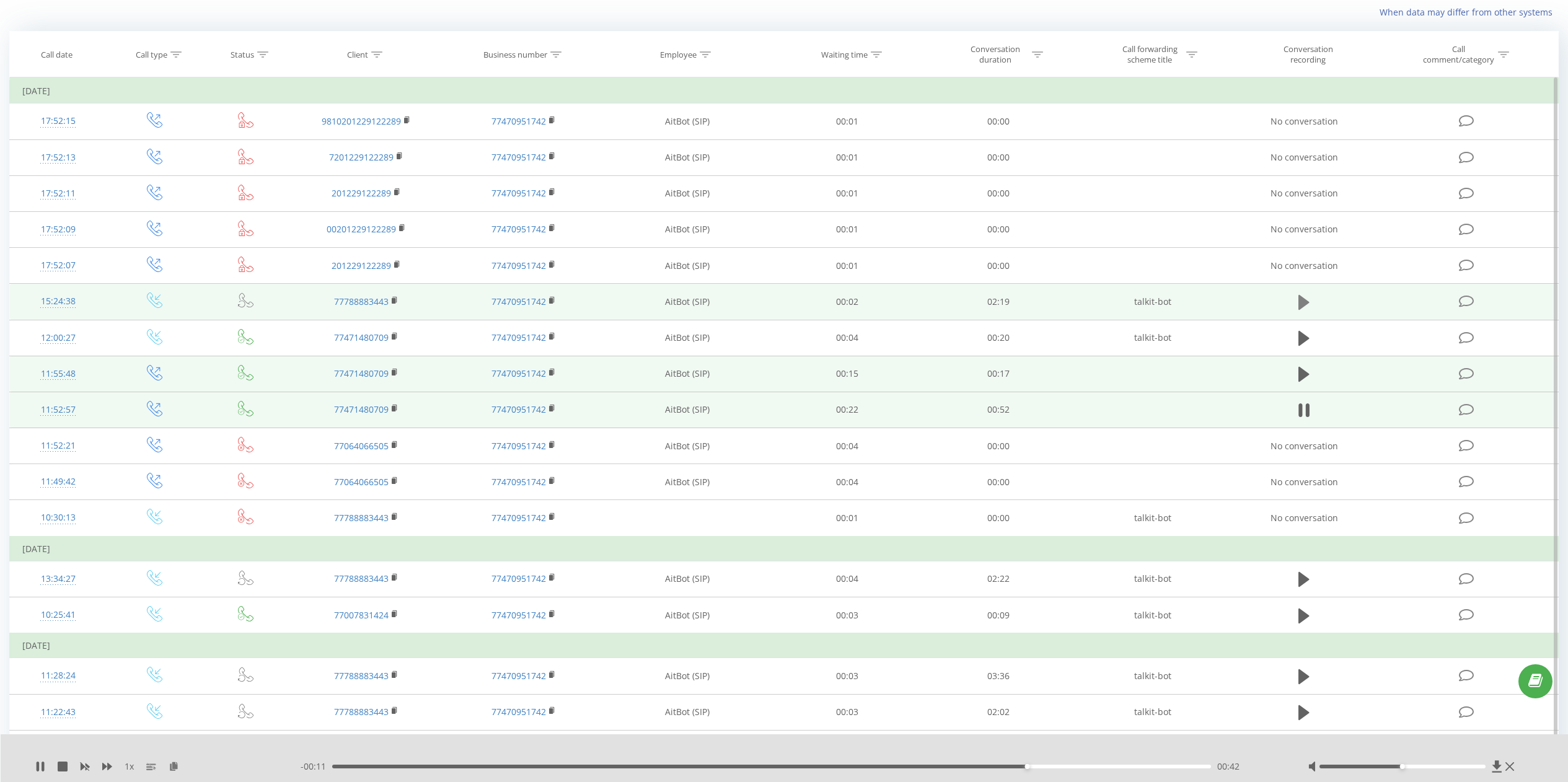
click at [1309, 304] on icon at bounding box center [1304, 302] width 11 height 17
click at [525, 766] on div "00:30" at bounding box center [771, 766] width 878 height 4
click at [611, 766] on div "00:31" at bounding box center [771, 766] width 878 height 4
click at [843, 764] on div "00:45" at bounding box center [771, 766] width 878 height 4
click at [1059, 767] on div "01:22" at bounding box center [771, 766] width 878 height 4
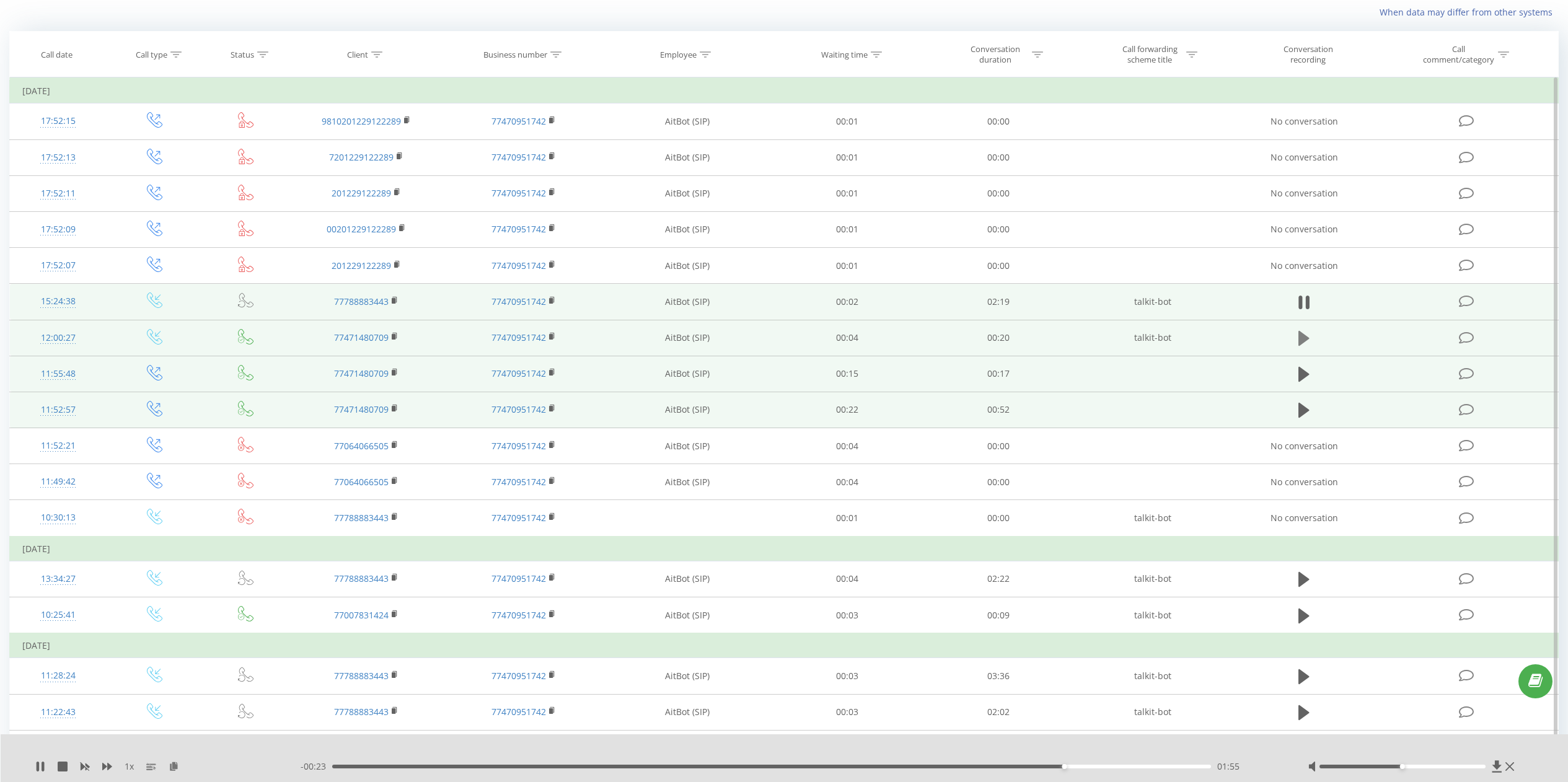
click at [1302, 343] on icon at bounding box center [1304, 338] width 11 height 15
click at [628, 766] on div "00:04" at bounding box center [771, 766] width 878 height 4
click at [700, 762] on div "- 00:13 00:07 00:07" at bounding box center [789, 766] width 977 height 12
click at [725, 767] on div "00:09" at bounding box center [771, 766] width 878 height 4
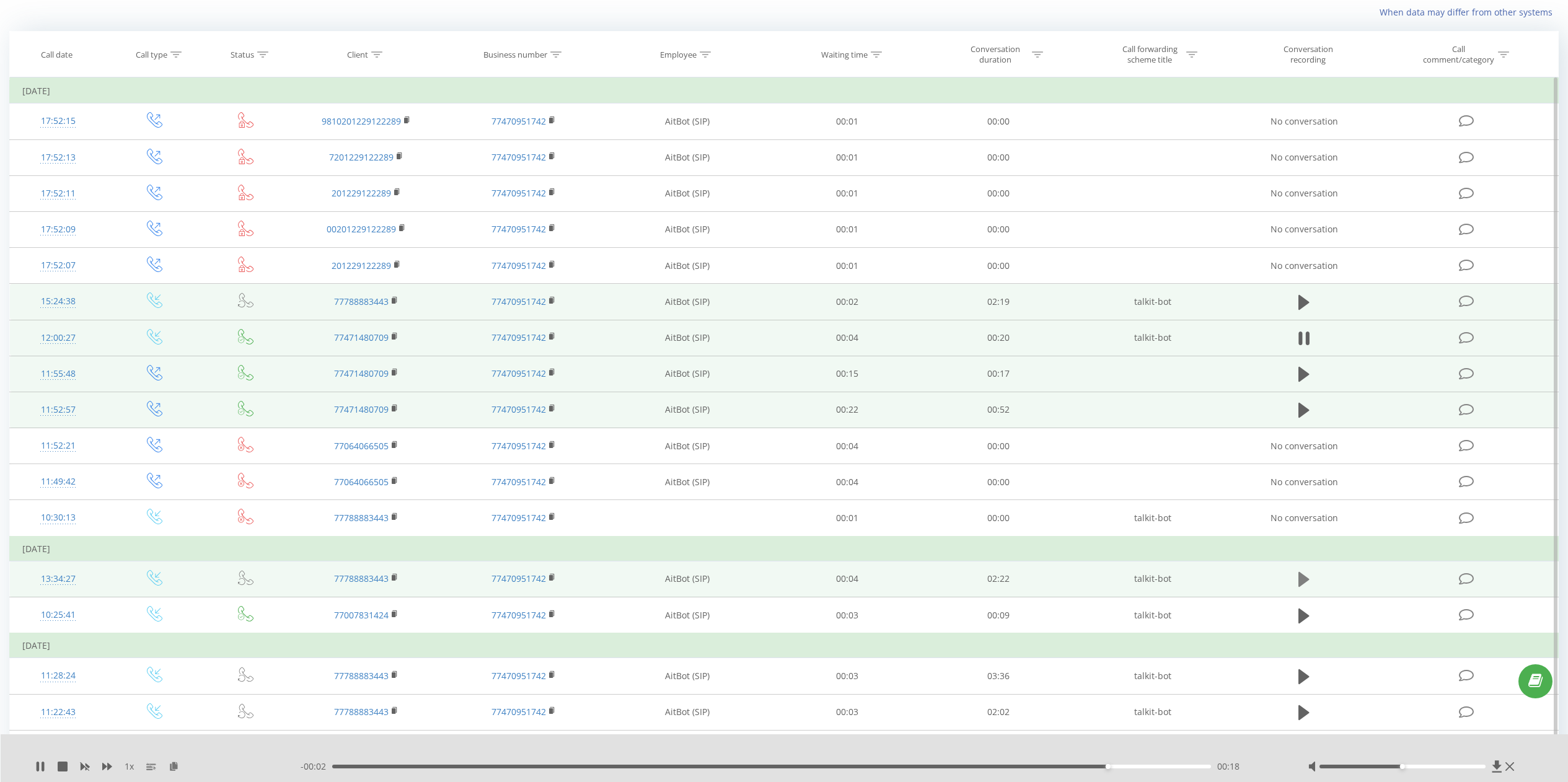
click at [1306, 584] on icon at bounding box center [1304, 579] width 11 height 17
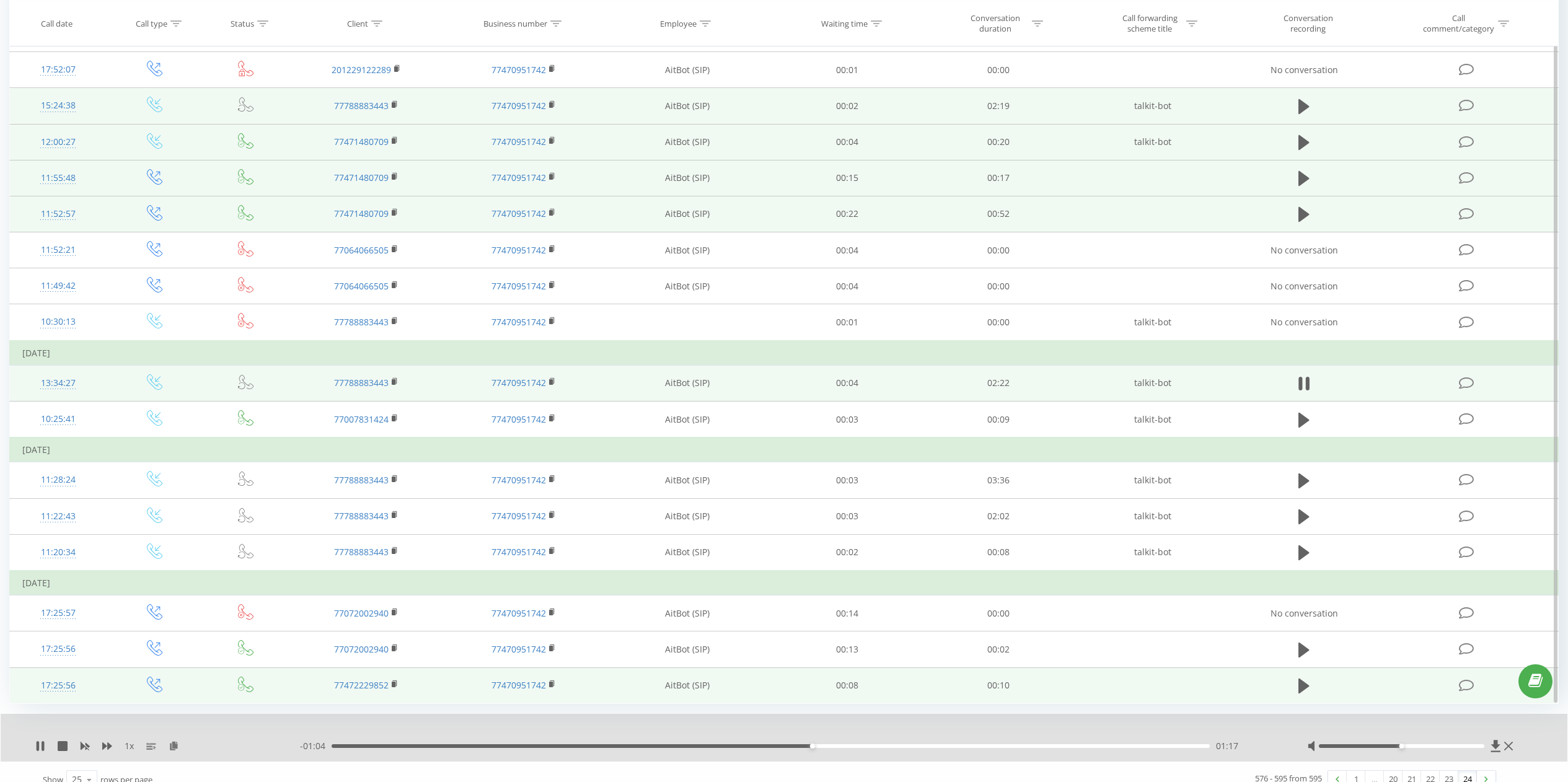
scroll to position [293, 0]
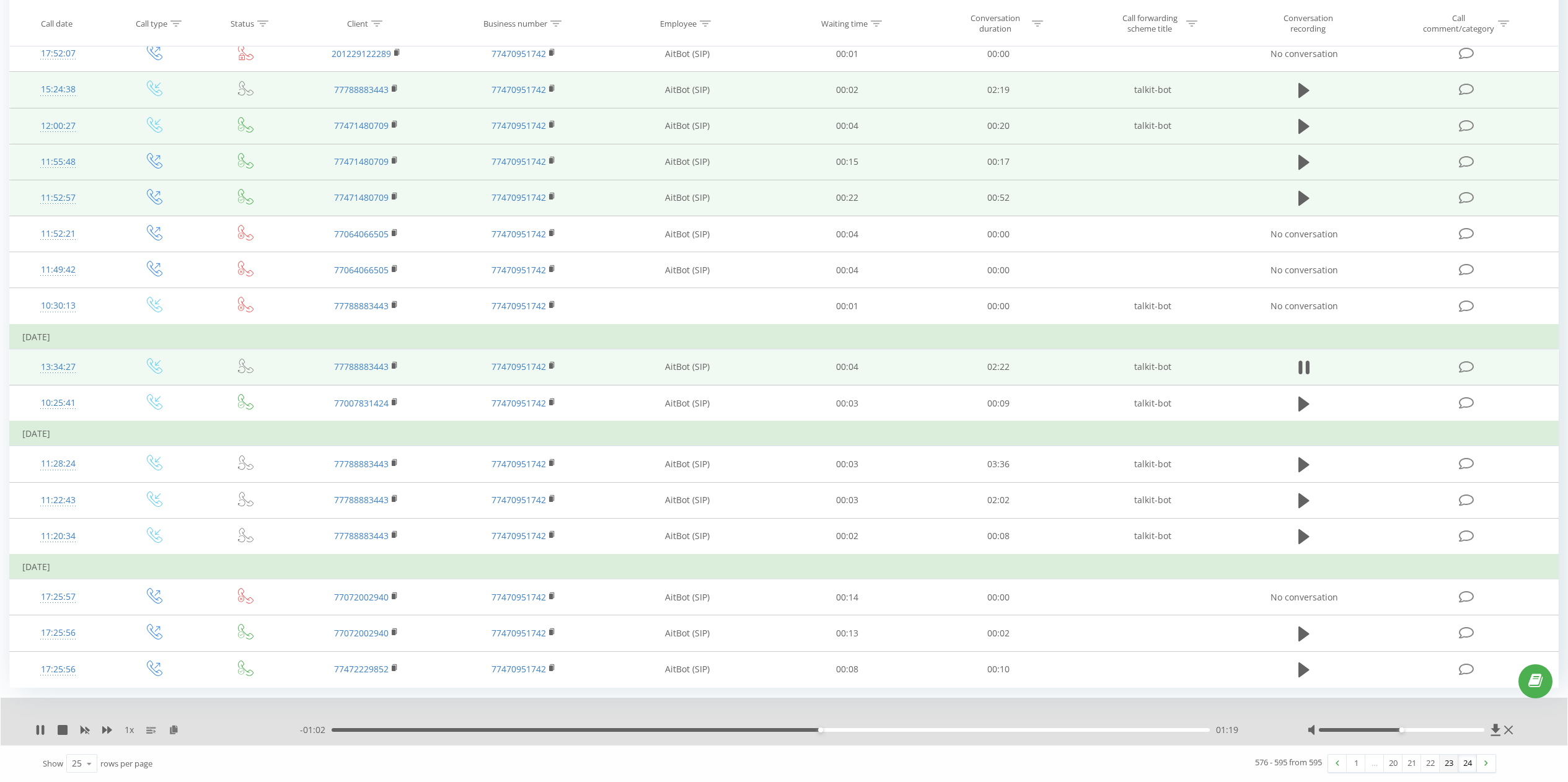
click at [1444, 764] on link "23" at bounding box center [1449, 763] width 19 height 17
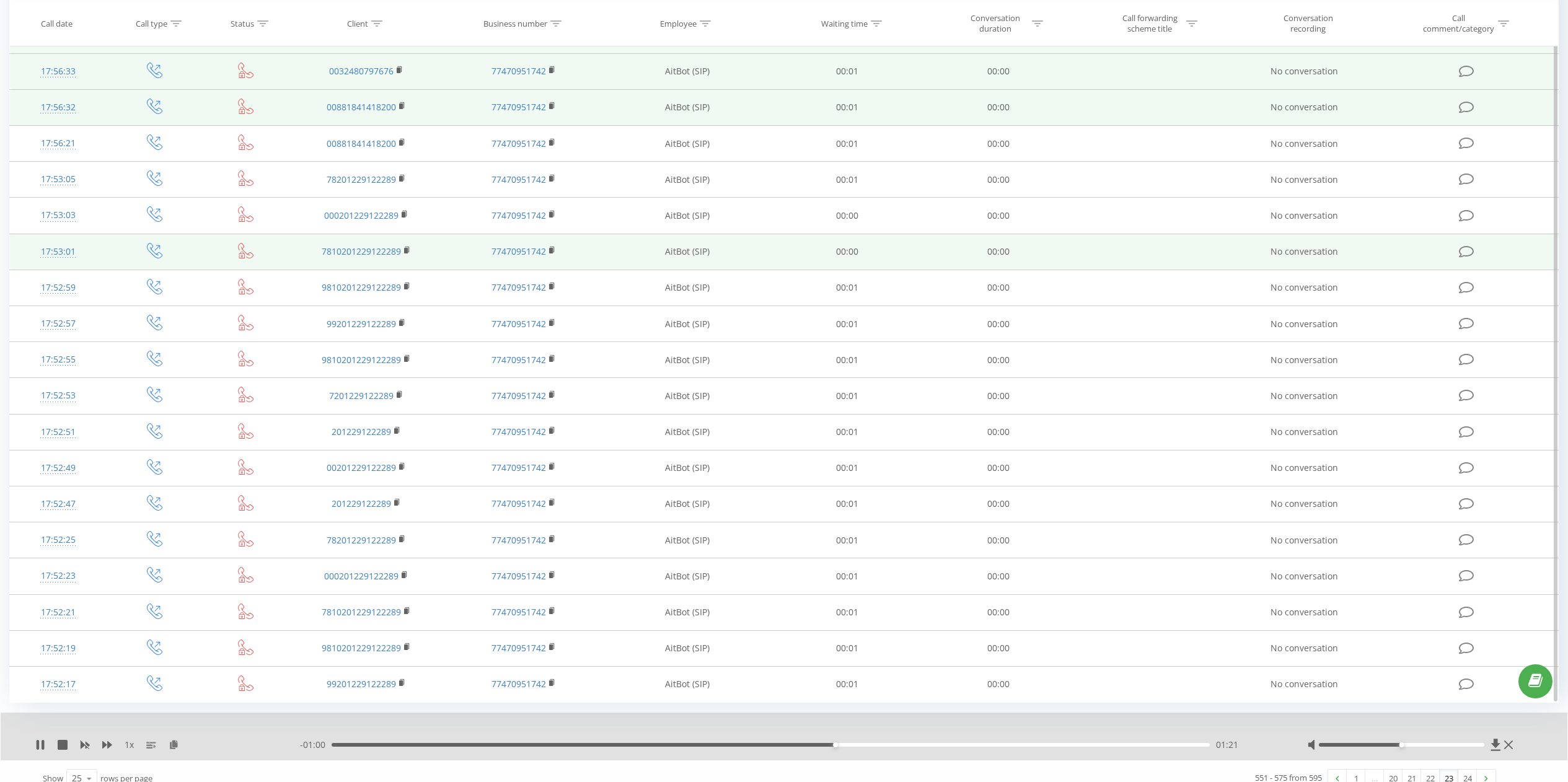
scroll to position [399, 0]
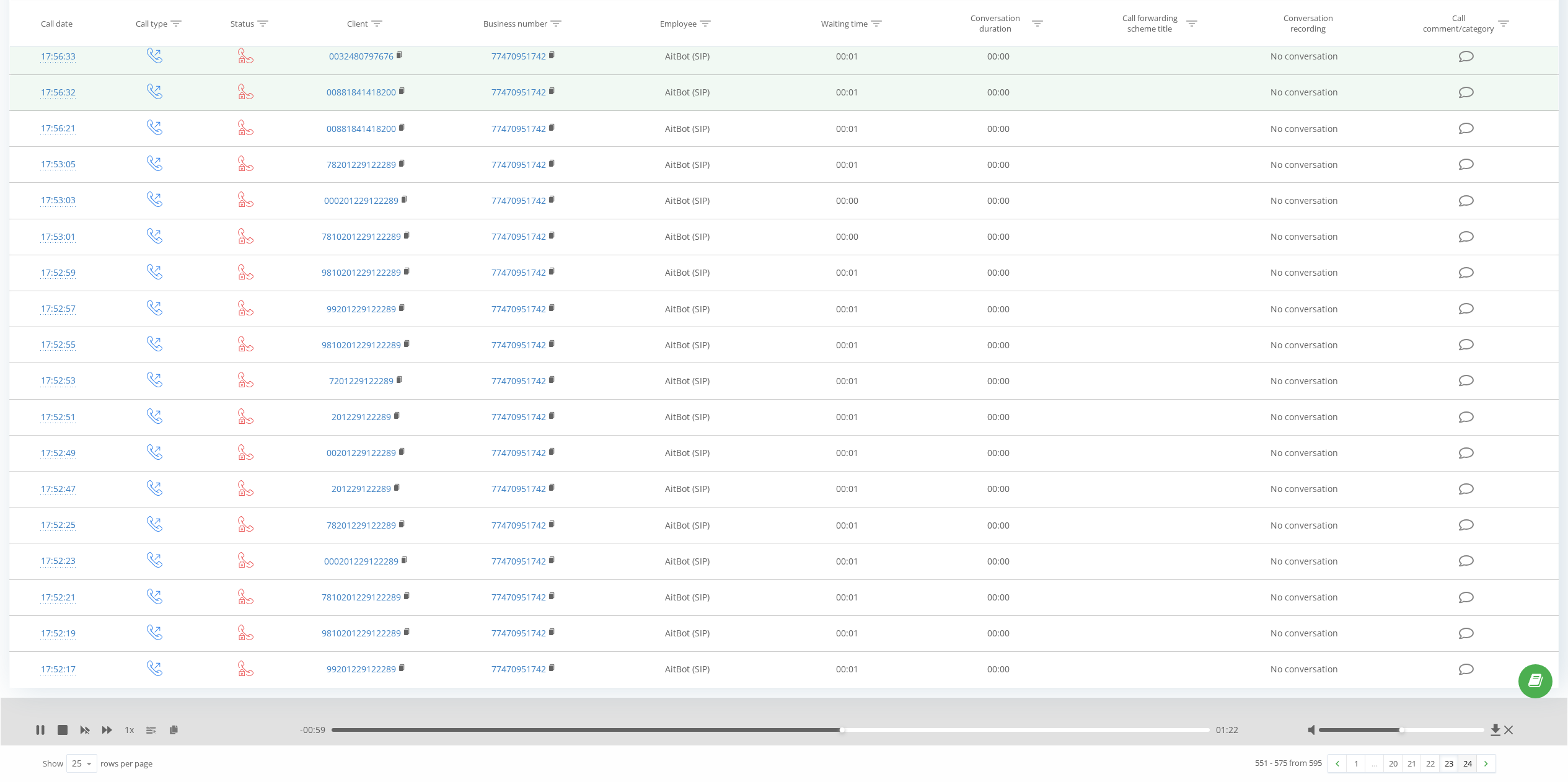
click at [1465, 762] on link "24" at bounding box center [1467, 763] width 19 height 17
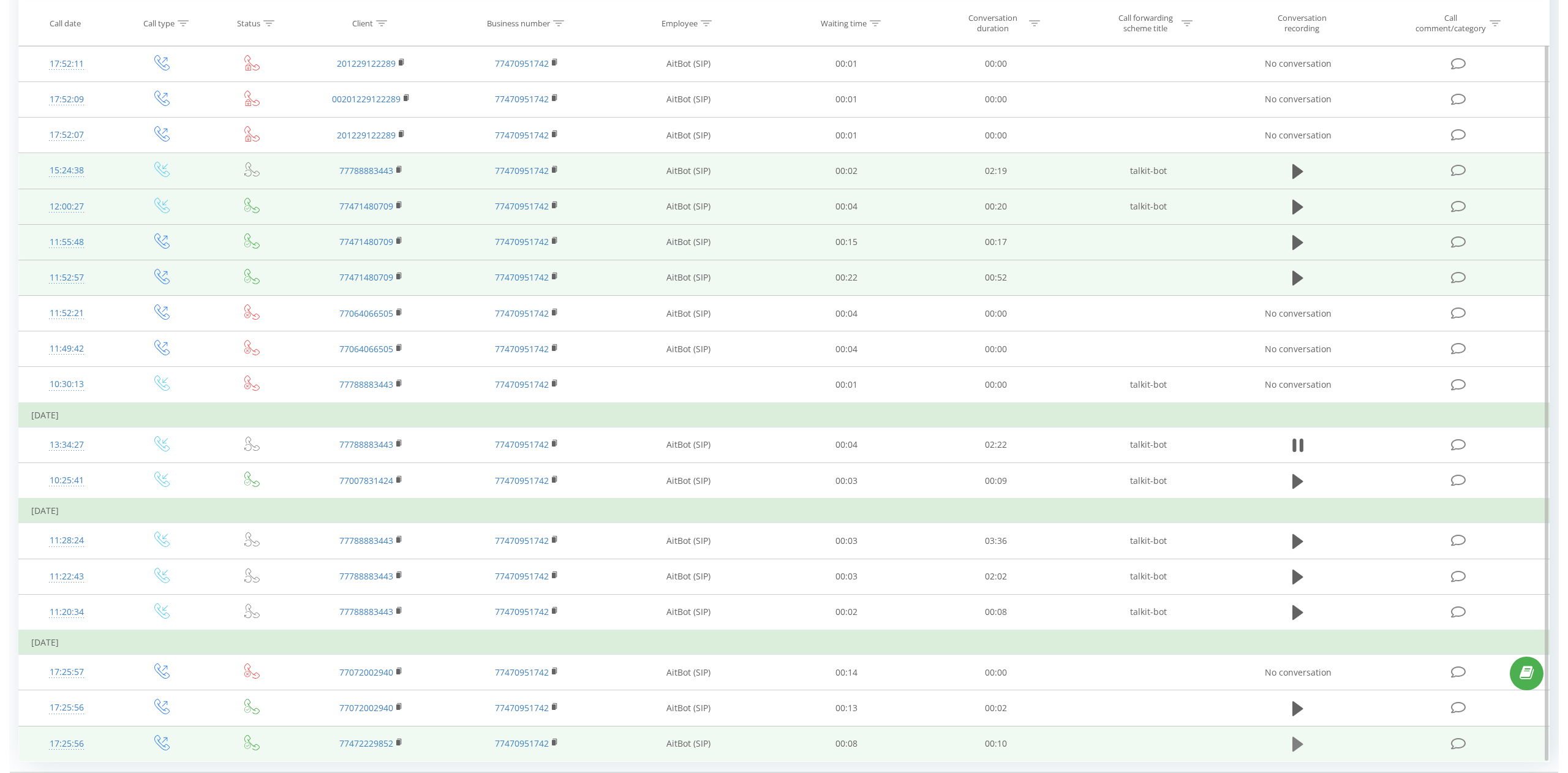
scroll to position [167, 0]
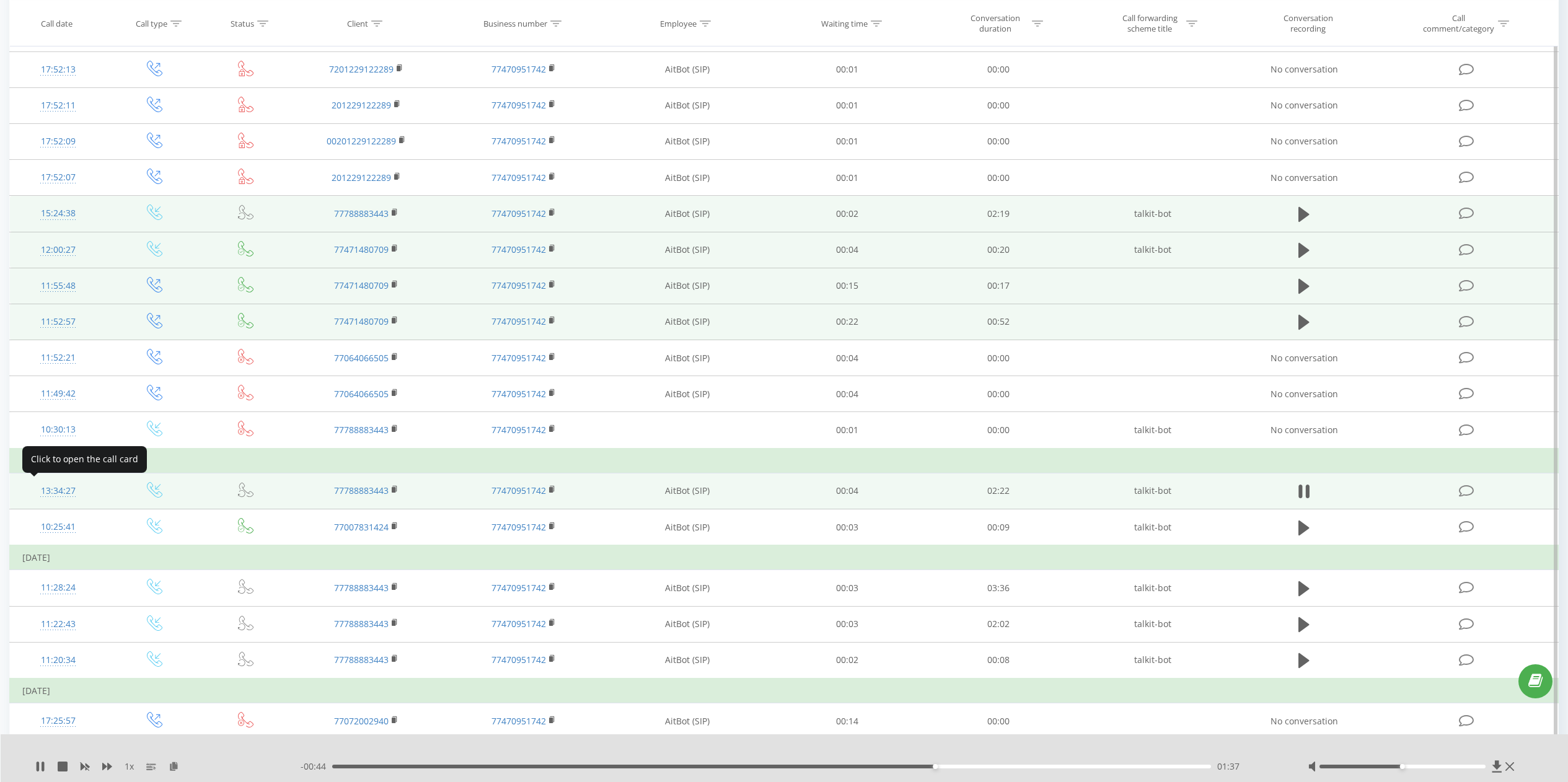
click at [54, 491] on div "13:34:27" at bounding box center [59, 491] width 72 height 24
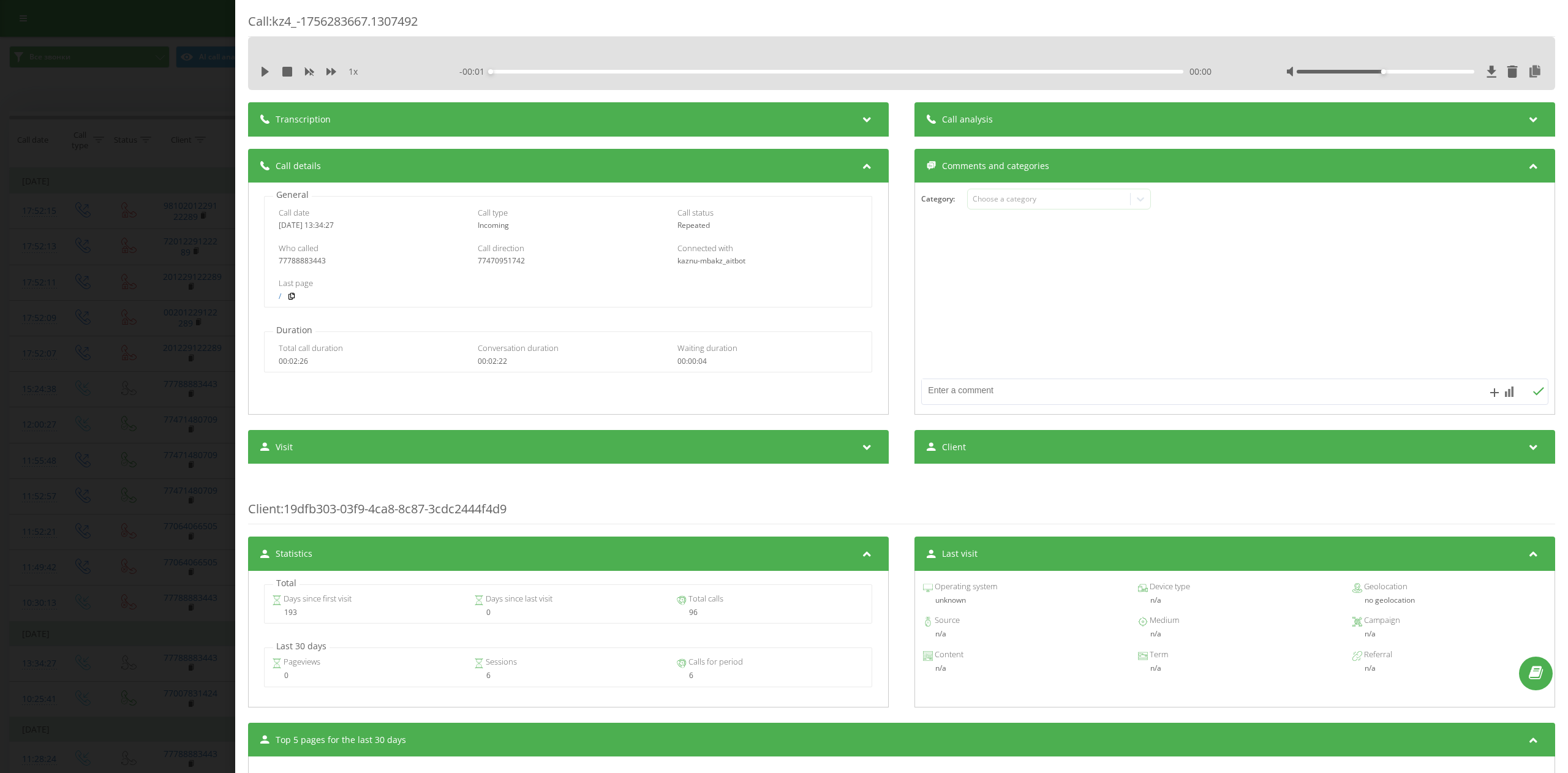
click at [126, 551] on div "Call : kz4_-1756283667.1307492 1 x - 00:01 00:00 00:00 Transcription For AI ana…" at bounding box center [784, 386] width 1568 height 773
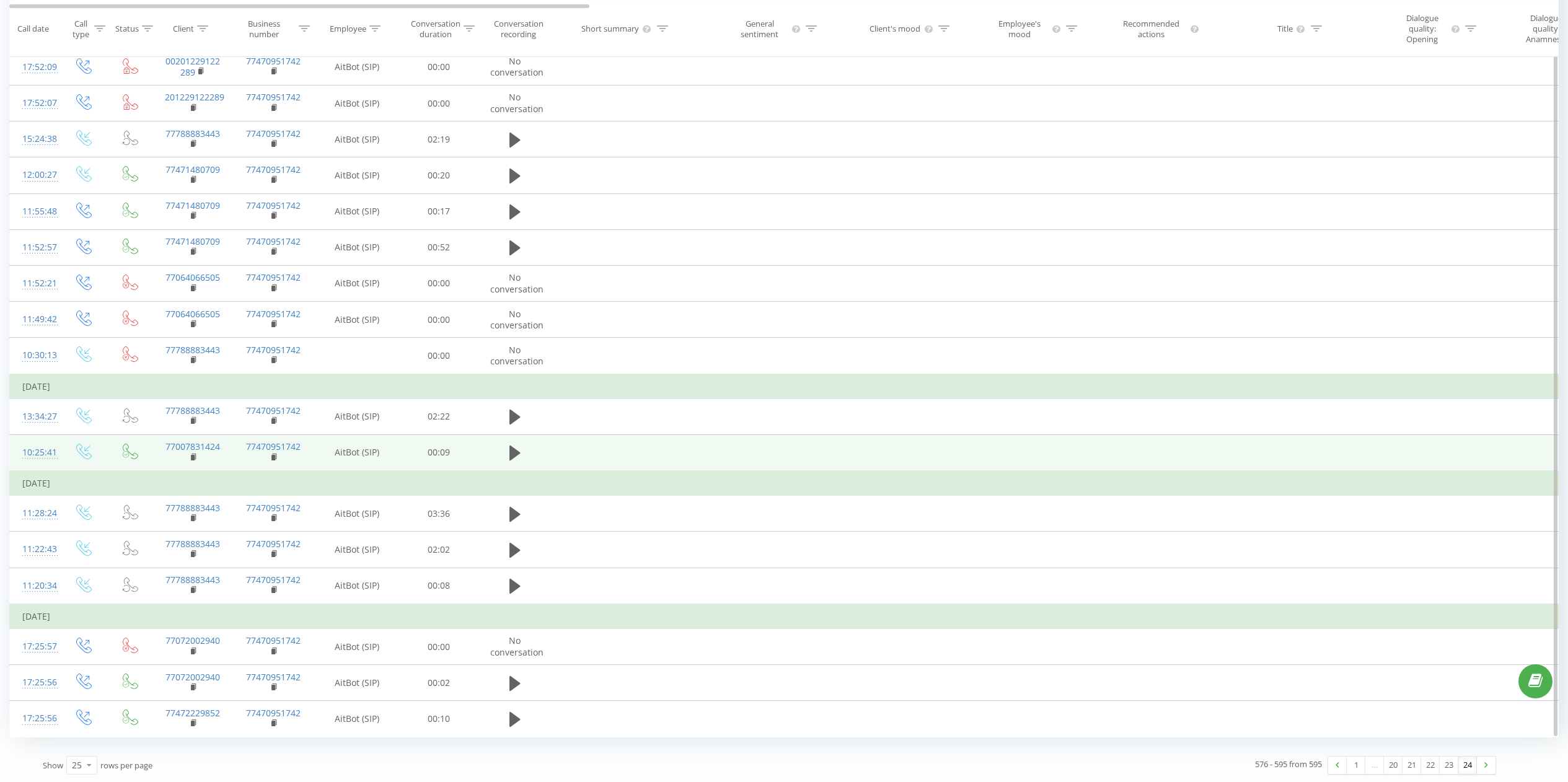
scroll to position [257, 0]
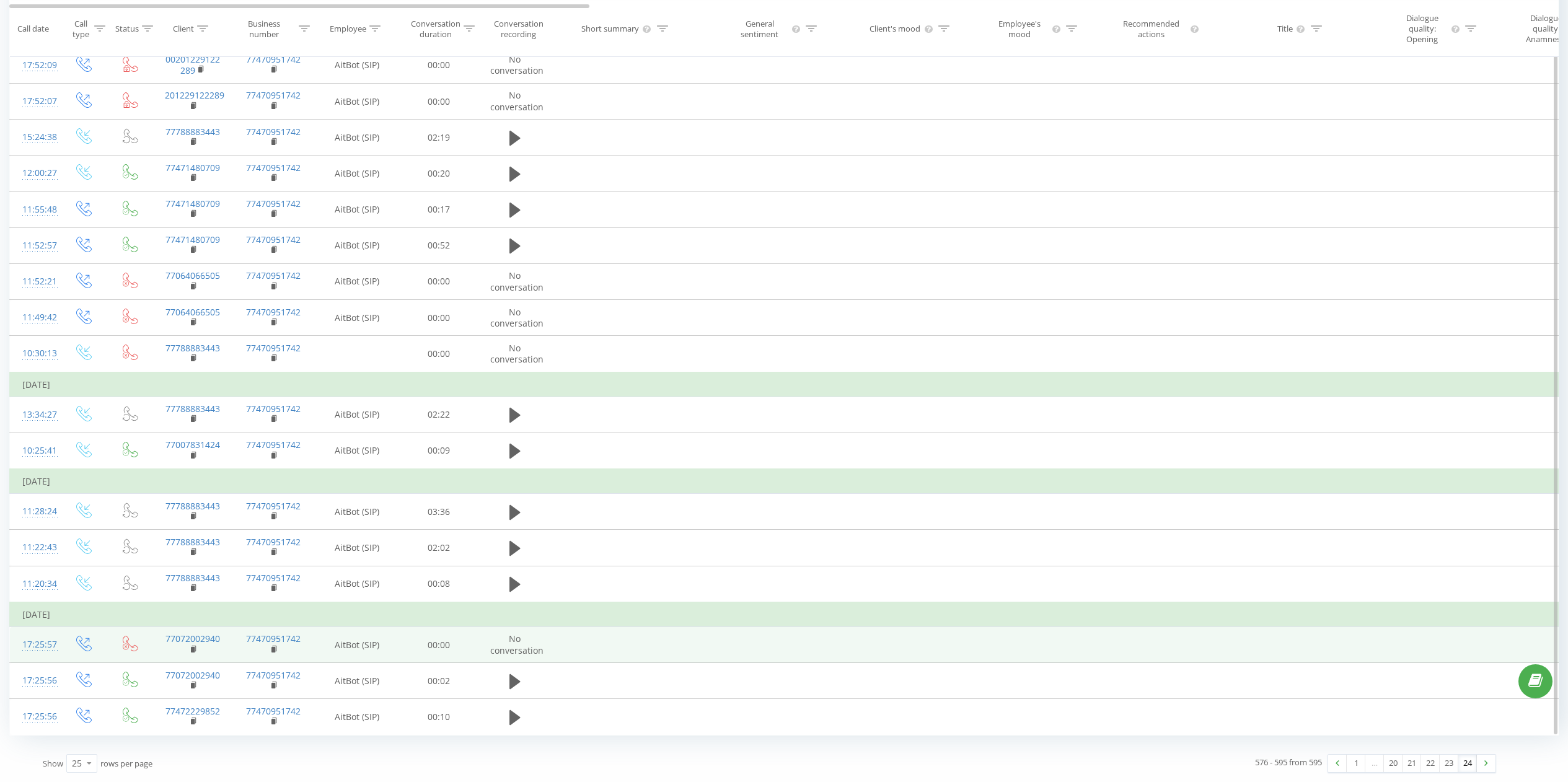
click at [628, 660] on td at bounding box center [626, 645] width 148 height 36
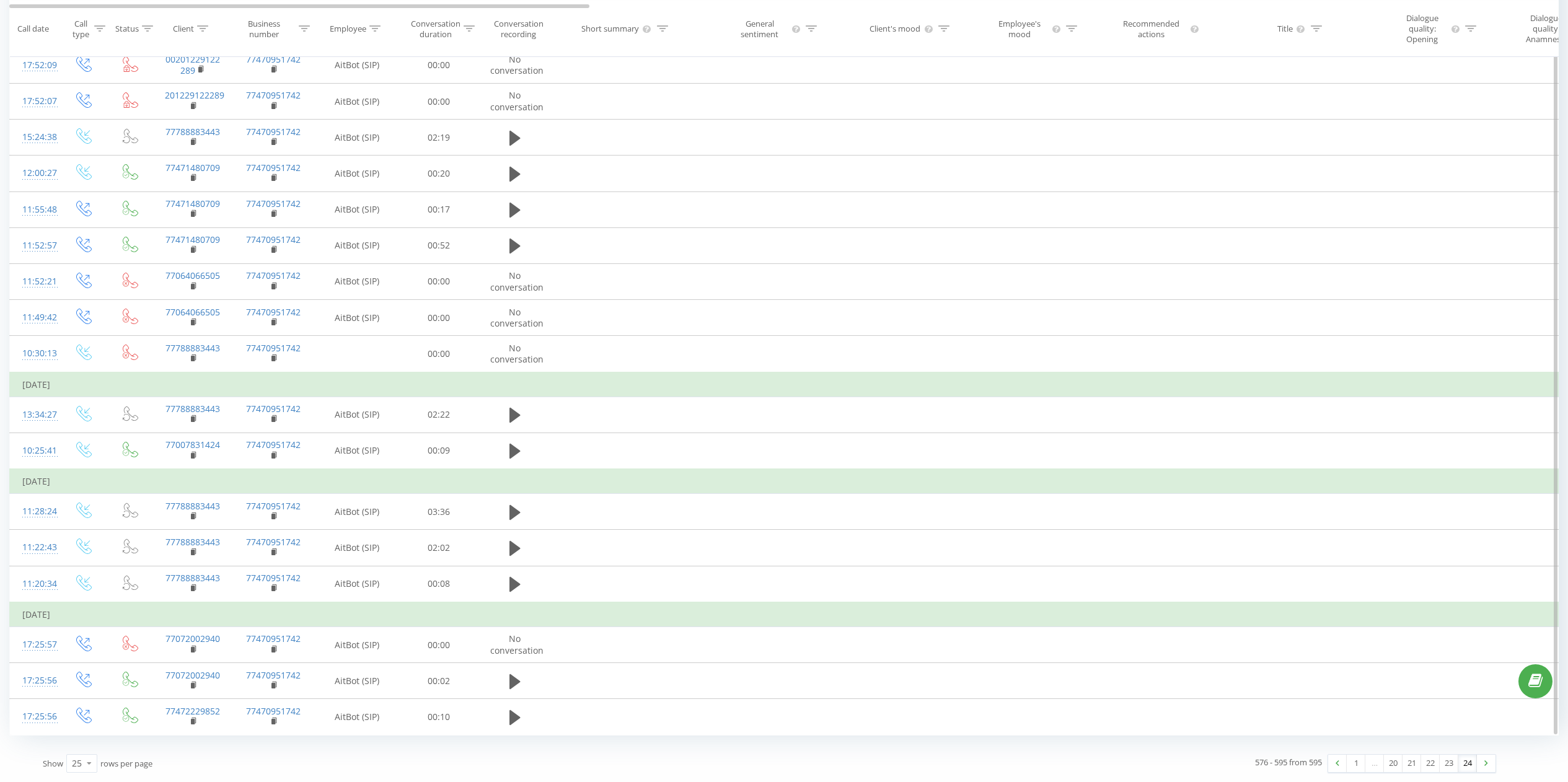
scroll to position [0, 0]
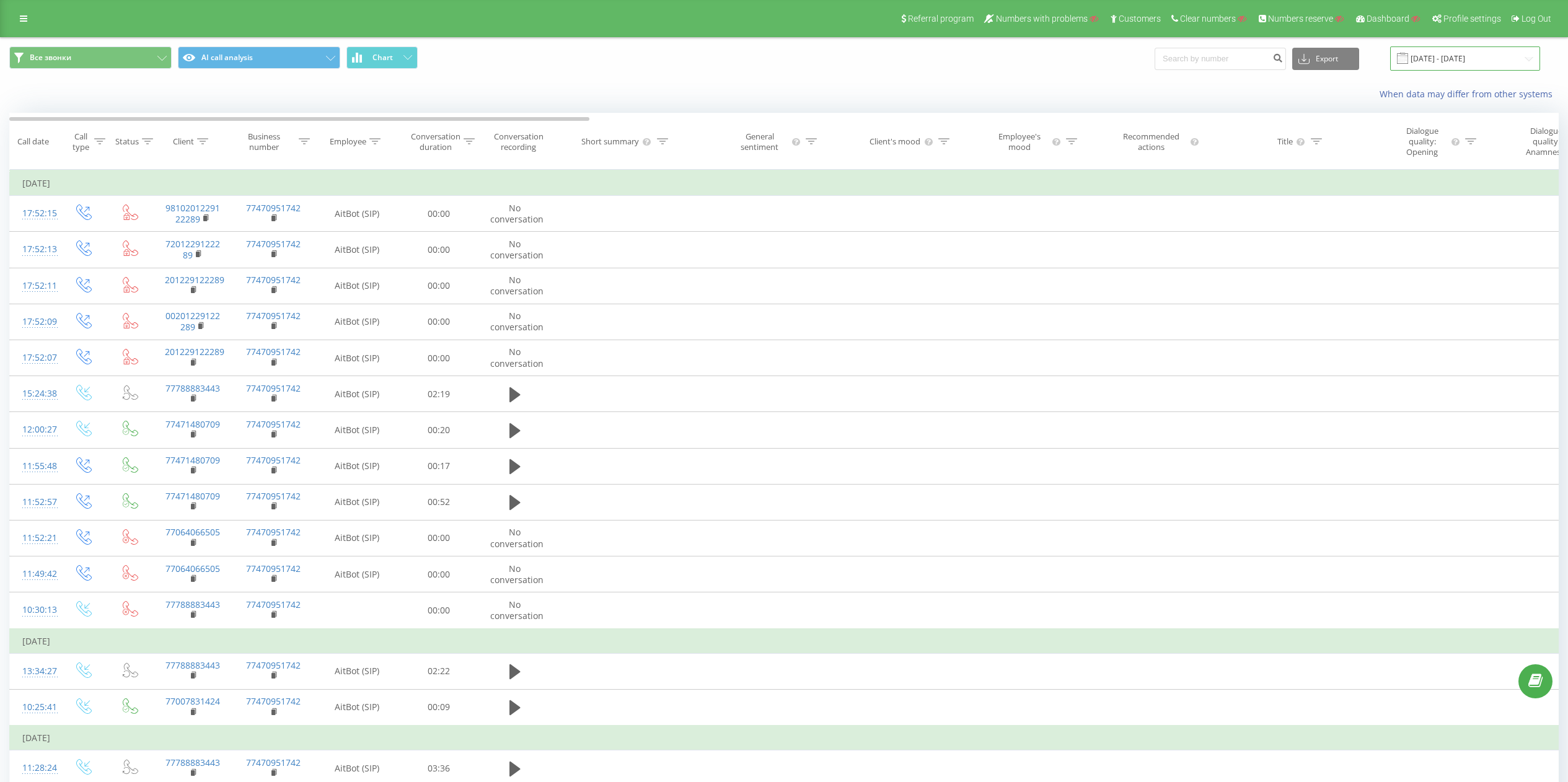
drag, startPoint x: 1462, startPoint y: 55, endPoint x: 1462, endPoint y: 65, distance: 10.0
click at [1462, 55] on input "[DATE] - [DATE]" at bounding box center [1465, 59] width 150 height 24
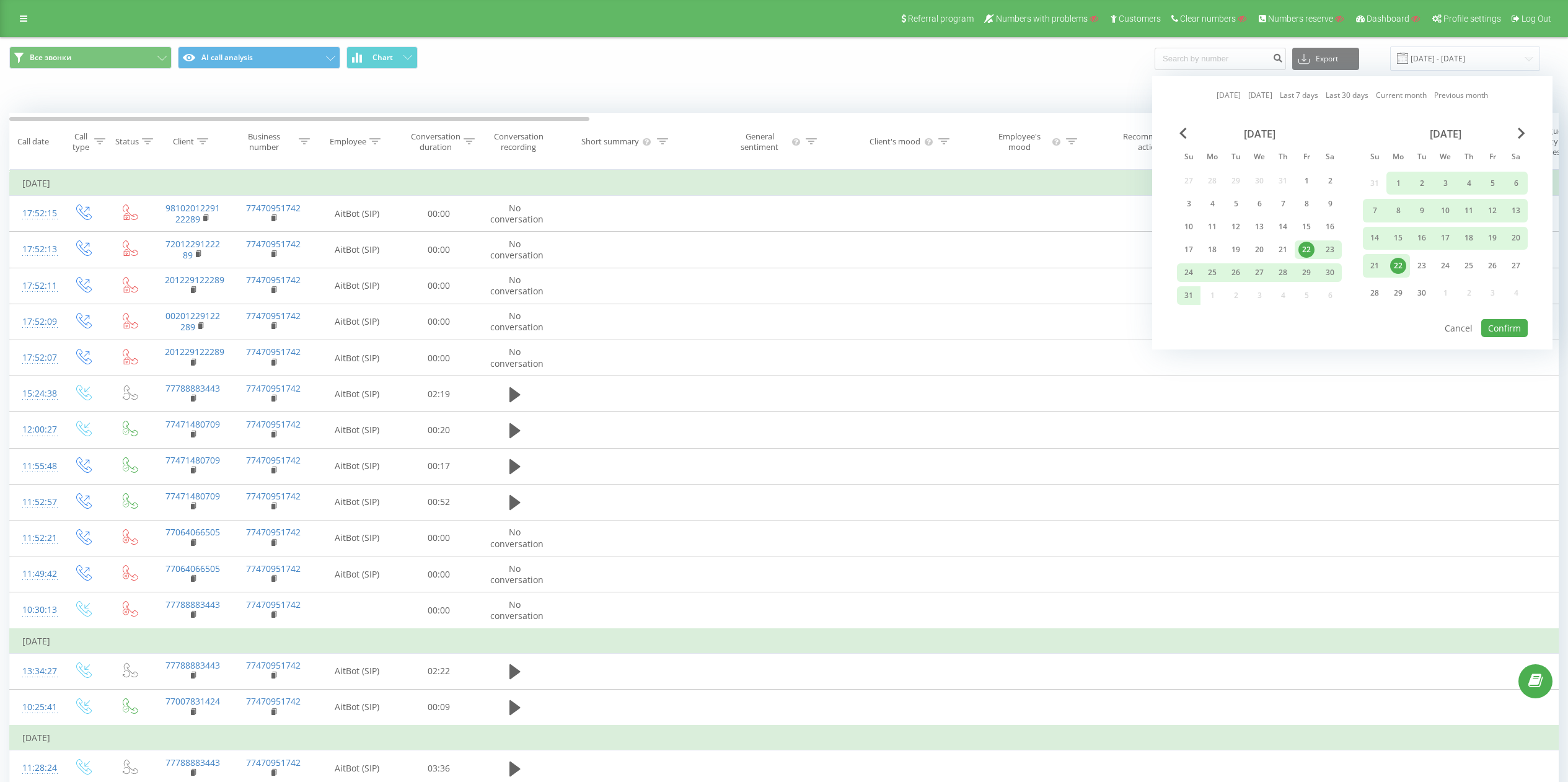
click at [1188, 134] on div "August 2025" at bounding box center [1259, 133] width 165 height 12
click at [1185, 134] on span "Previous Month" at bounding box center [1183, 133] width 8 height 11
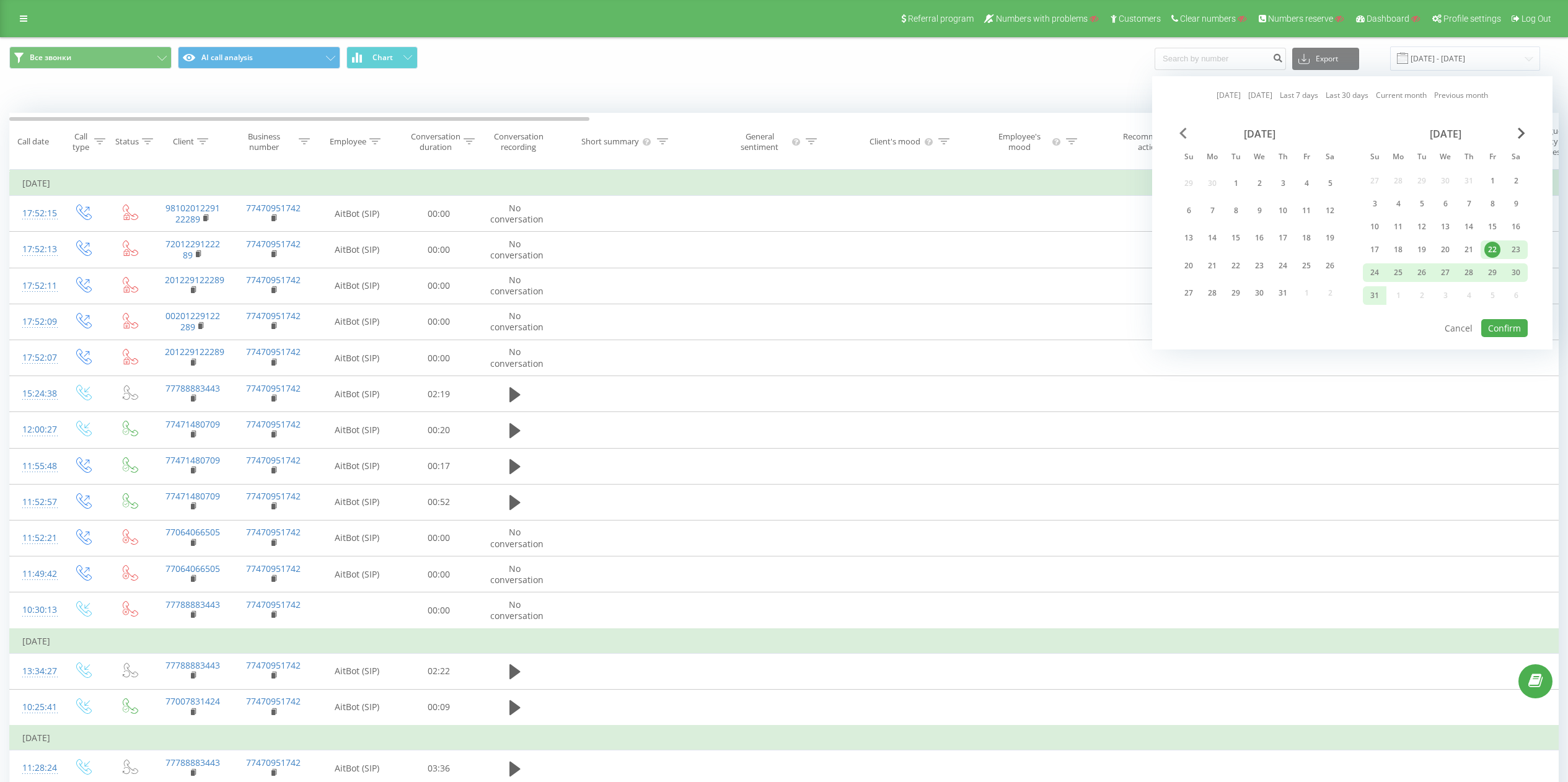
click at [1185, 134] on span "Previous Month" at bounding box center [1183, 133] width 8 height 11
click at [1182, 135] on span "Previous Month" at bounding box center [1183, 133] width 8 height 11
click at [1326, 180] on div "1" at bounding box center [1330, 180] width 16 height 16
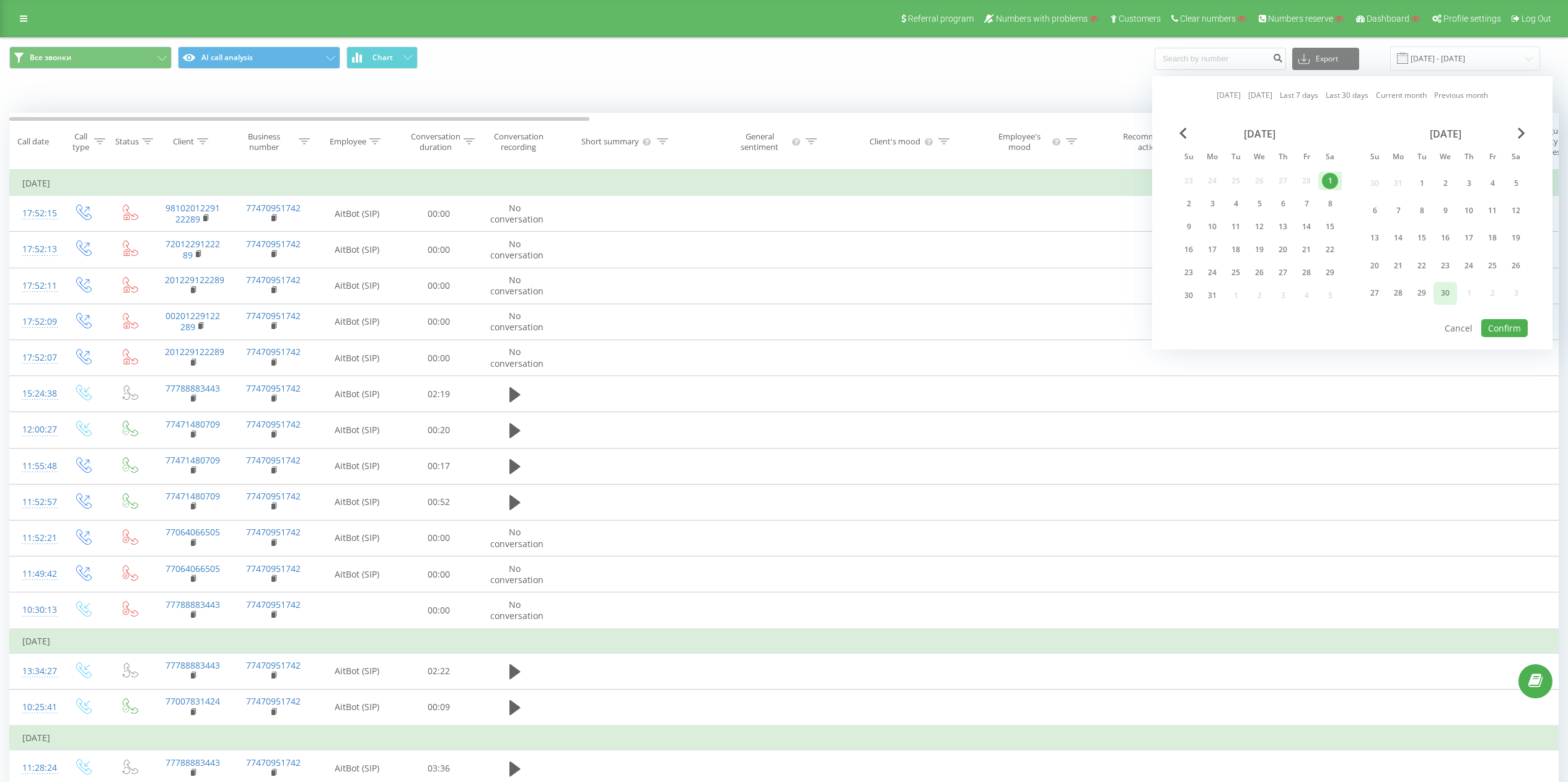
click at [1445, 291] on div "30" at bounding box center [1445, 293] width 16 height 16
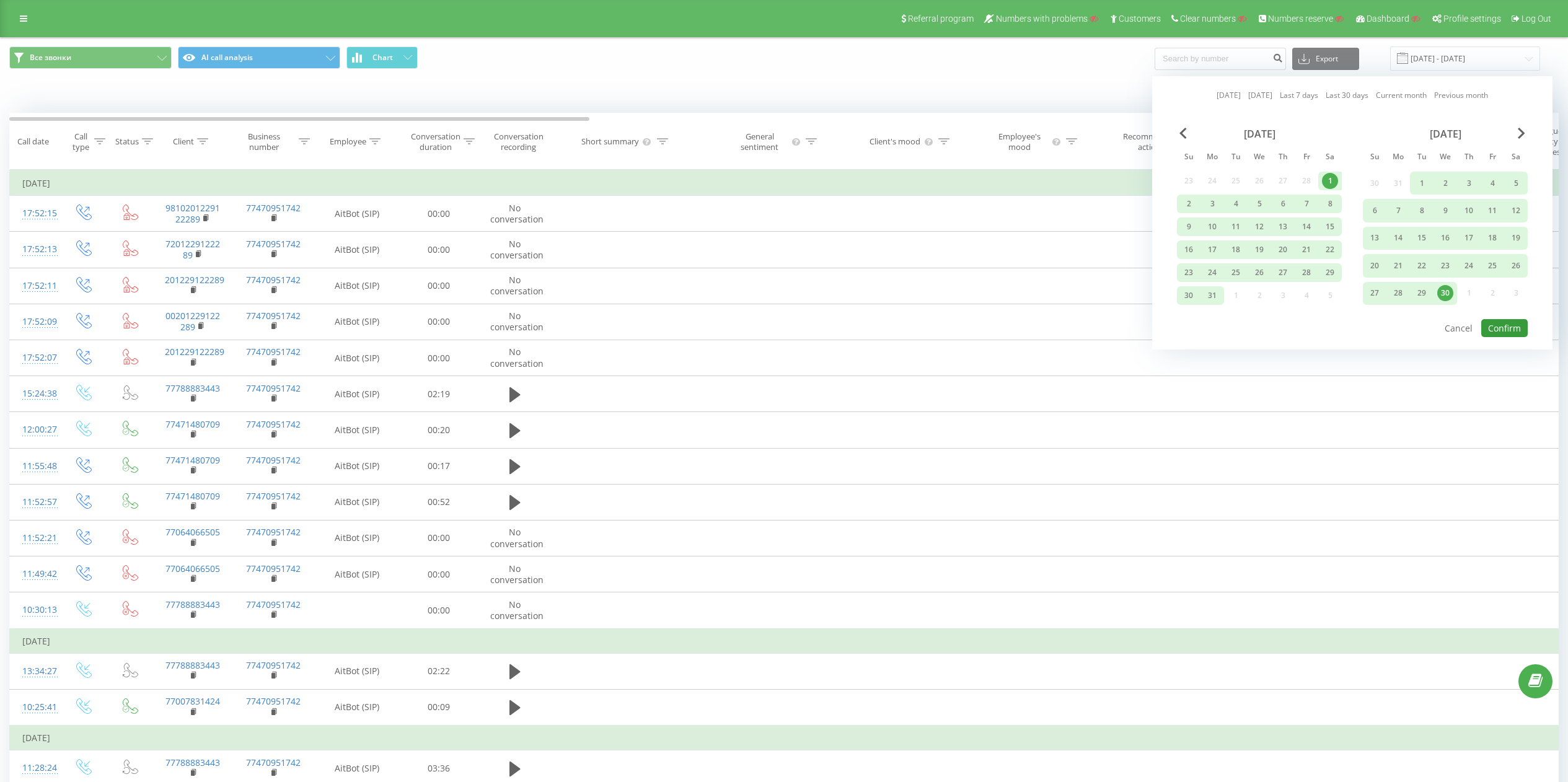
click at [1519, 326] on button "Confirm" at bounding box center [1505, 328] width 47 height 18
type input "01.03.2025 - 30.04.2025"
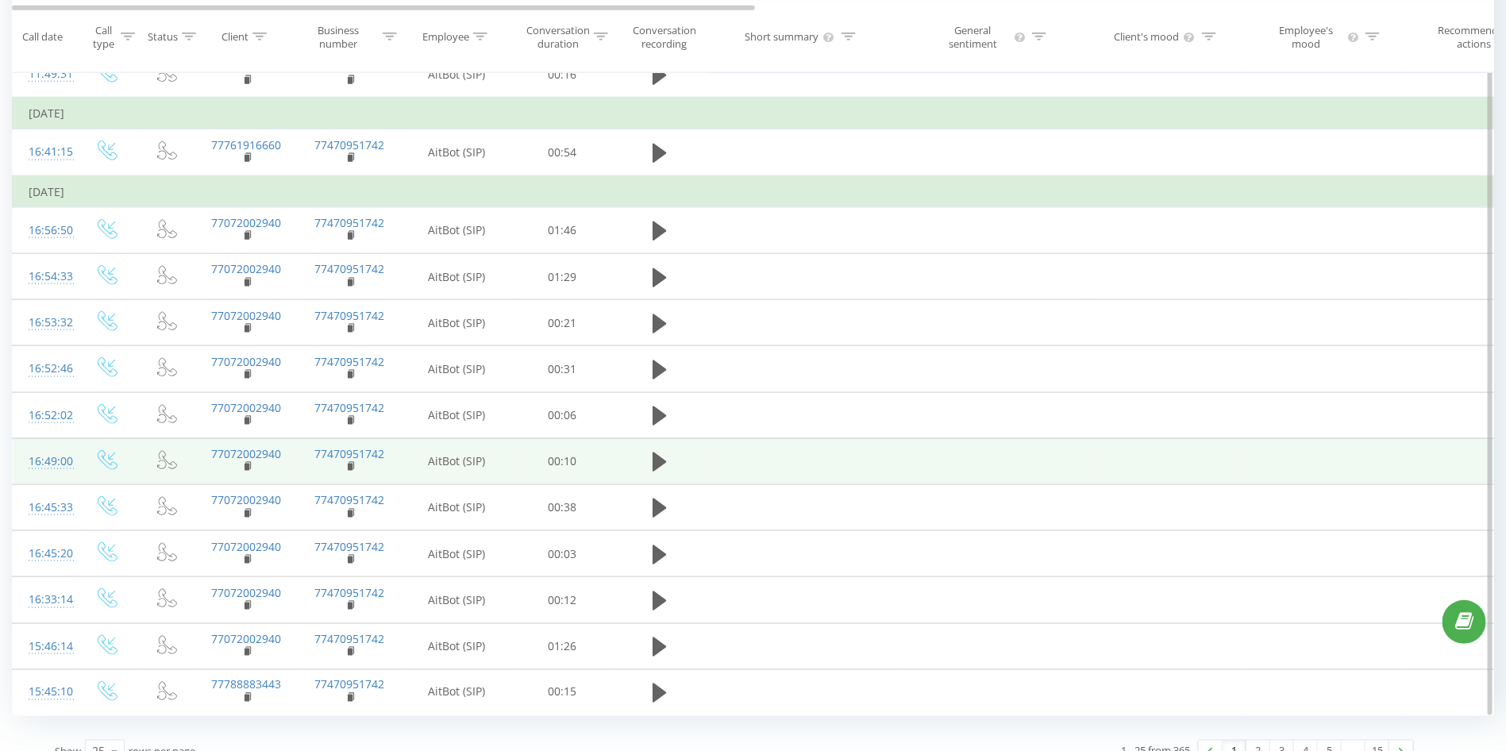
scroll to position [864, 0]
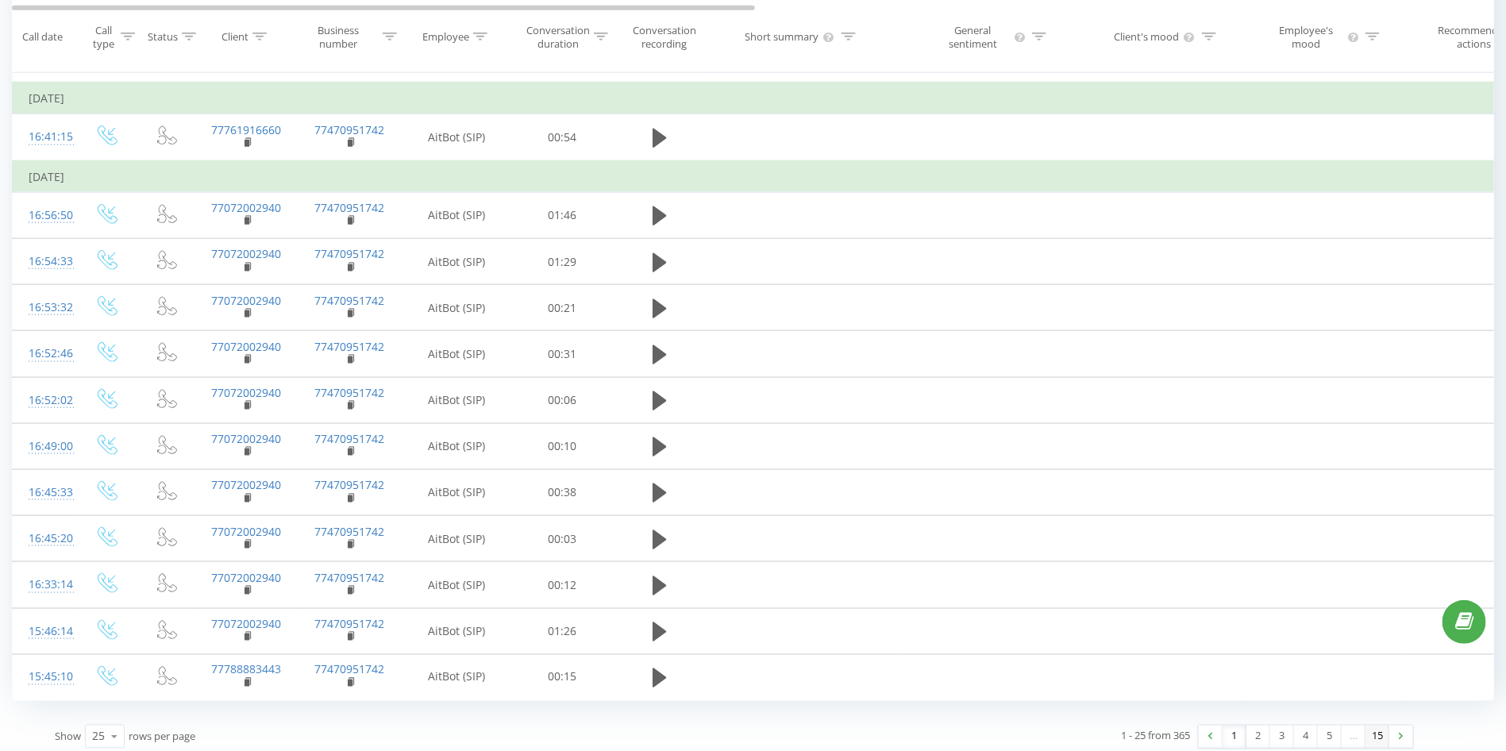
click at [1384, 732] on link "15" at bounding box center [1377, 736] width 24 height 22
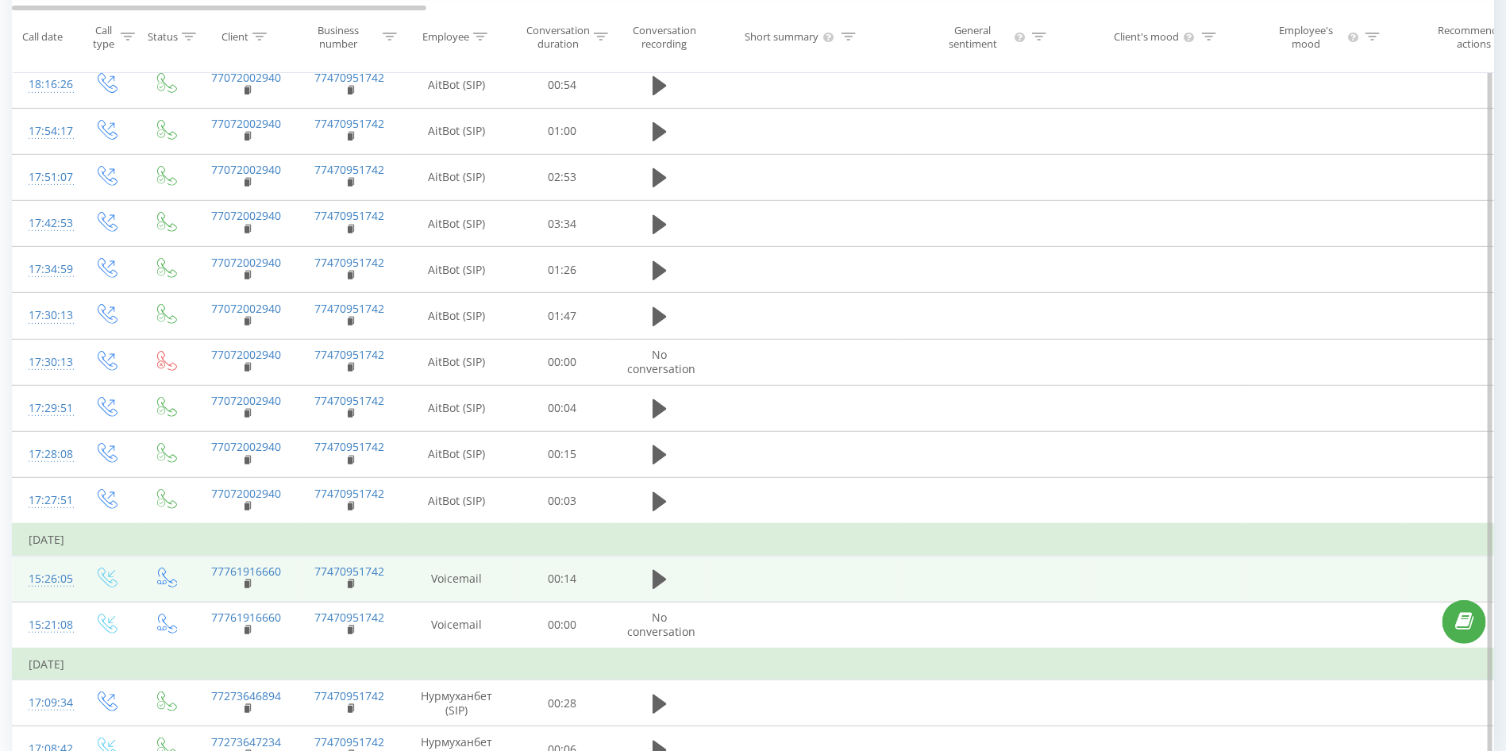
scroll to position [310, 0]
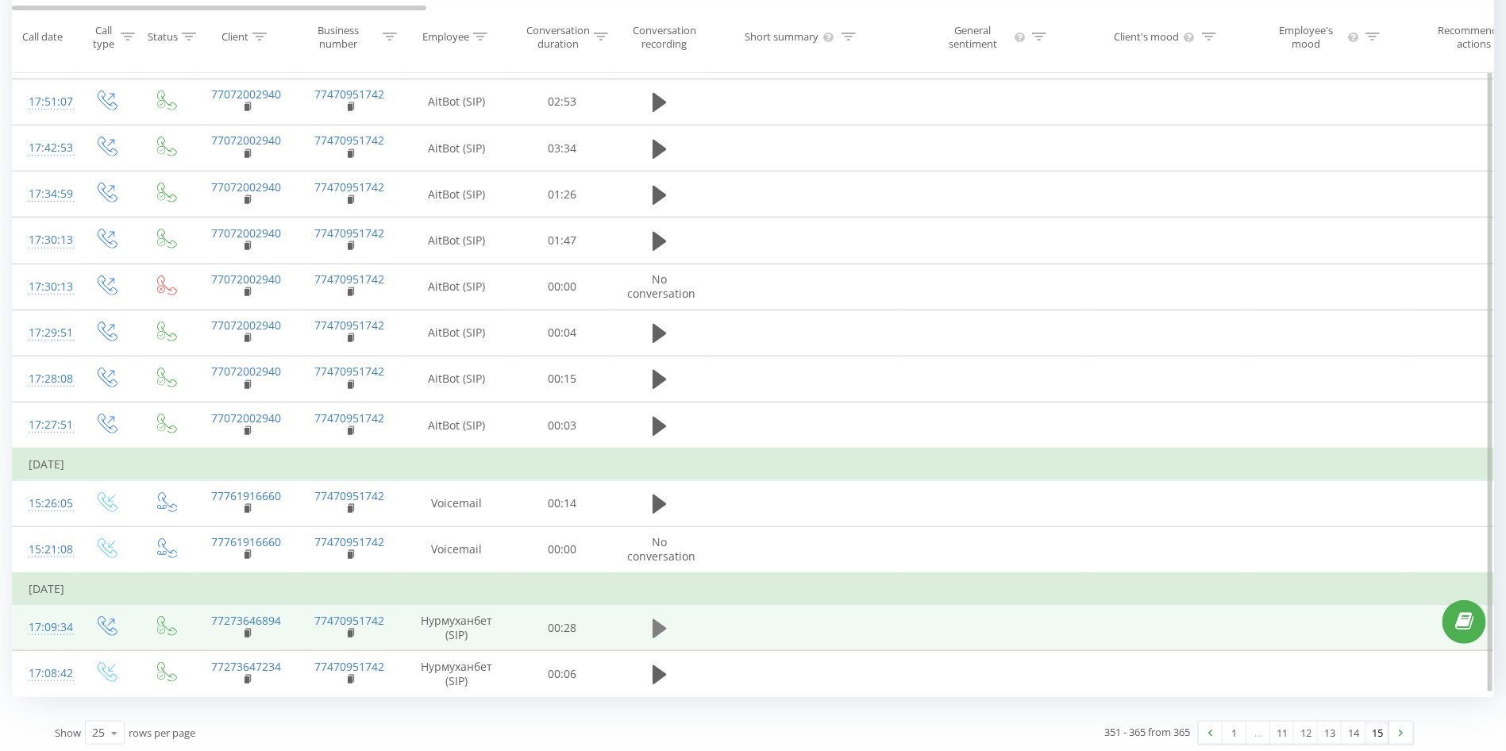
click at [662, 626] on icon at bounding box center [659, 627] width 14 height 19
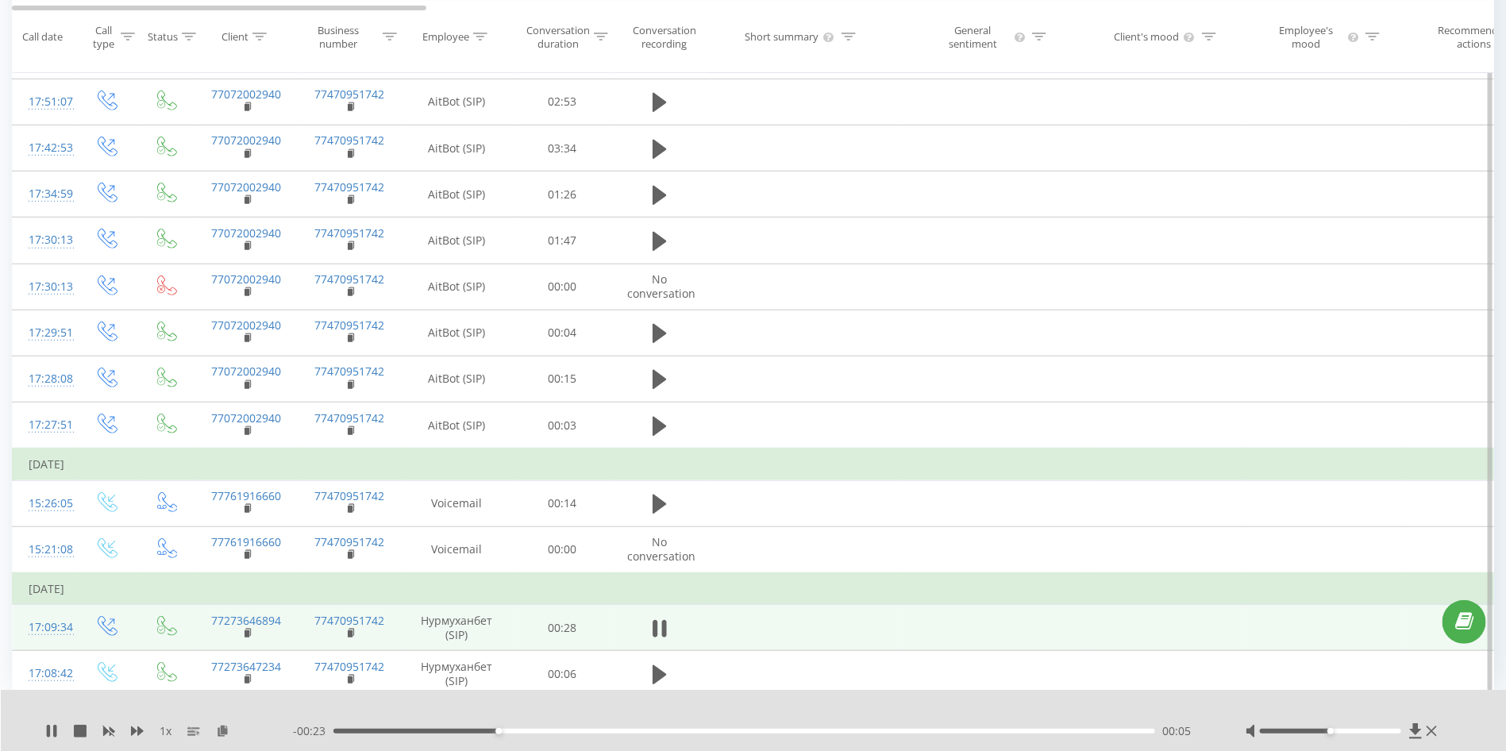
scroll to position [191, 0]
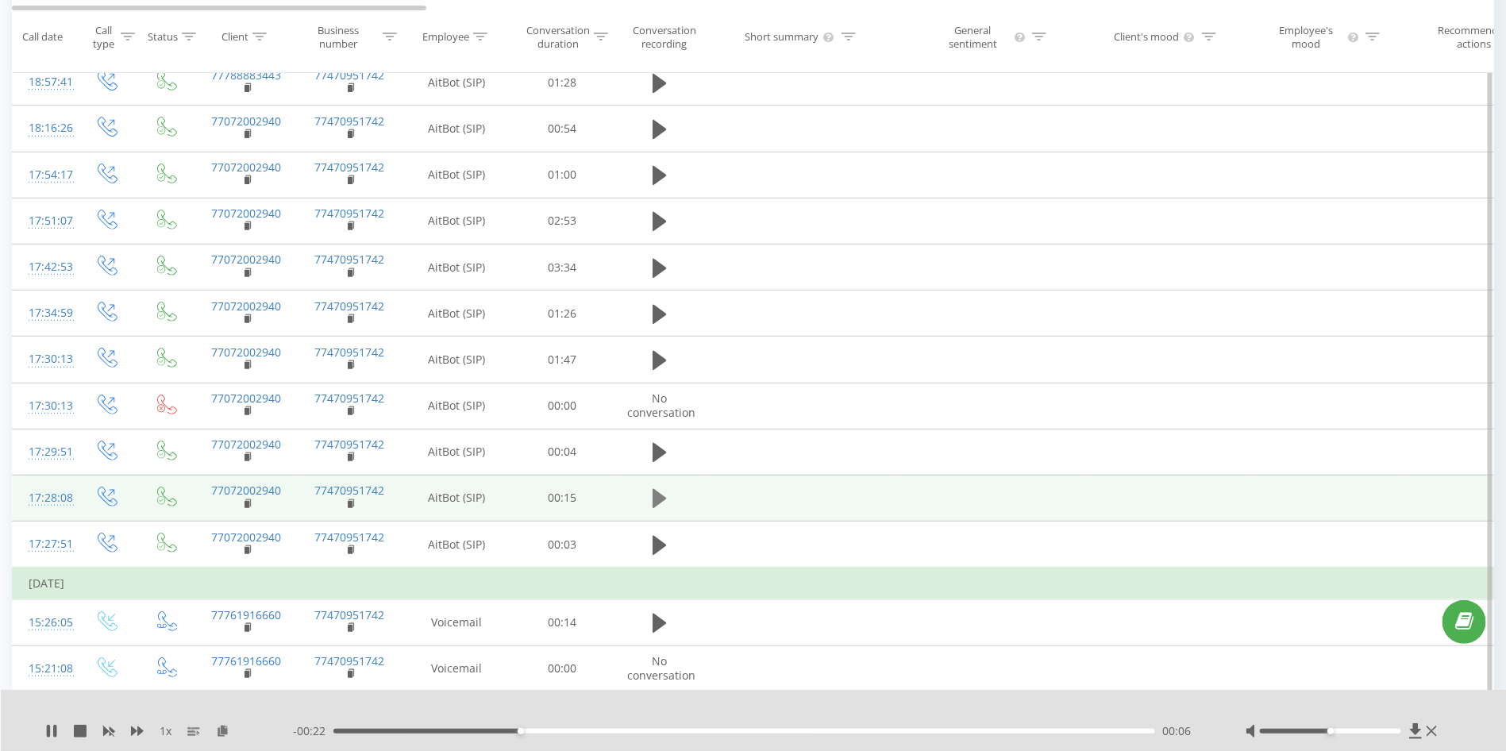
click at [656, 495] on icon at bounding box center [659, 498] width 14 height 19
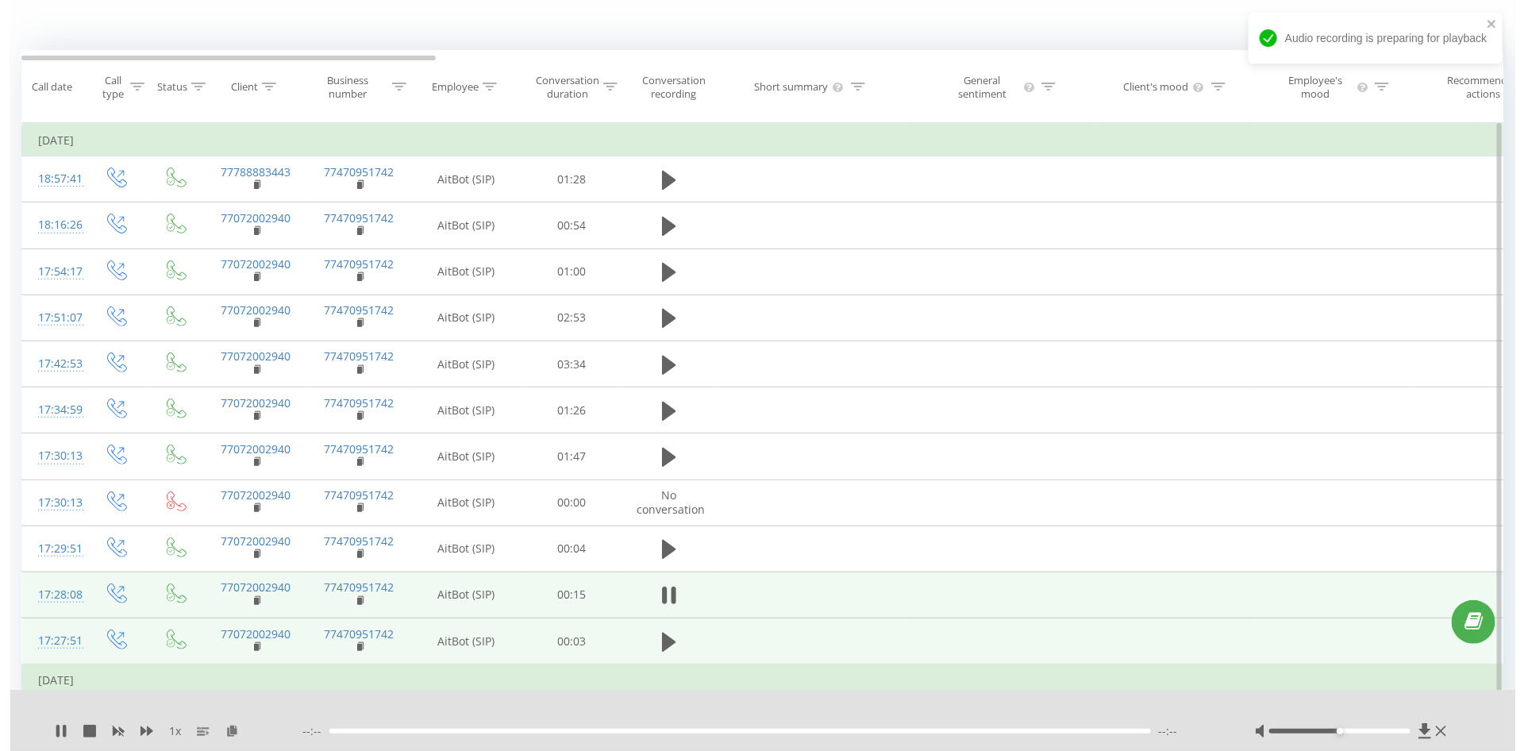
scroll to position [72, 0]
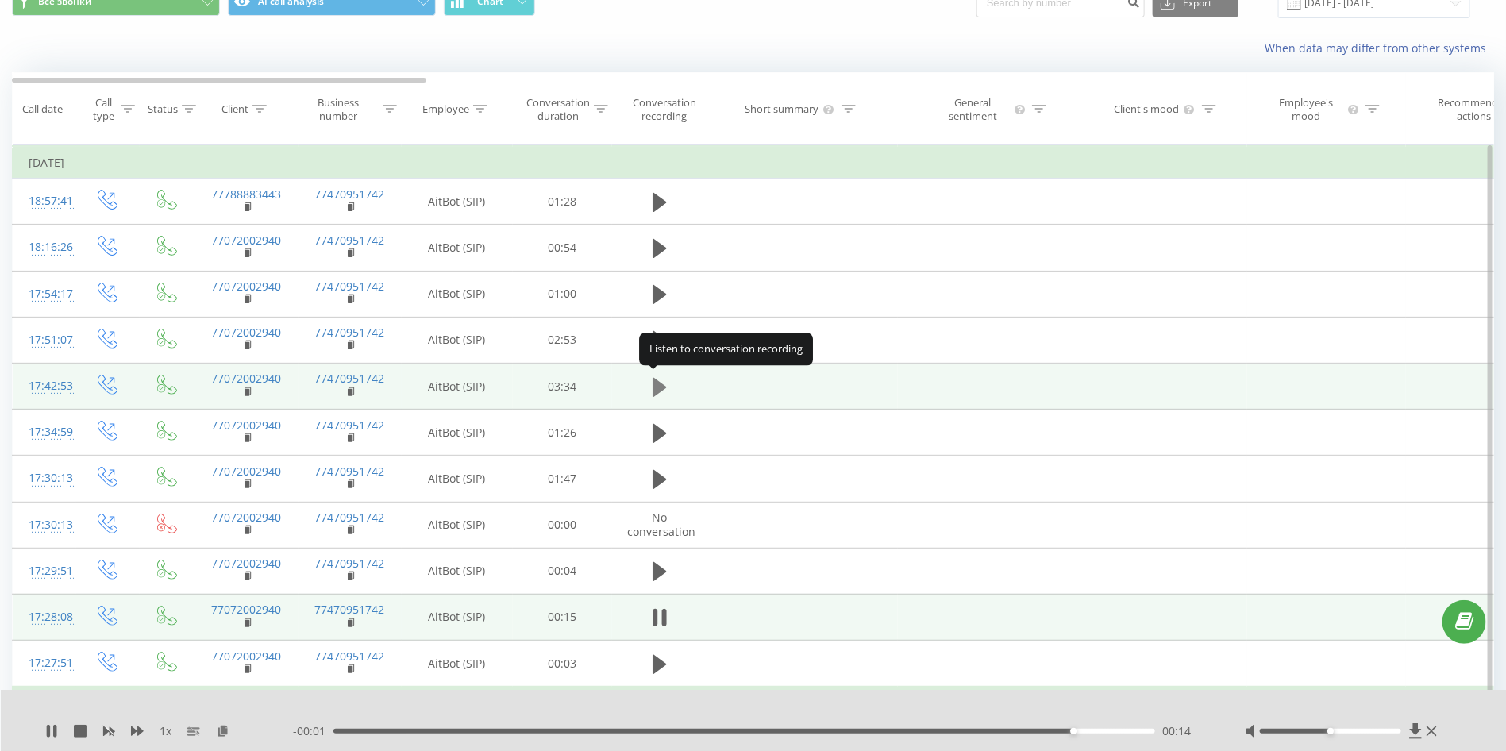
click at [657, 383] on icon at bounding box center [659, 386] width 14 height 19
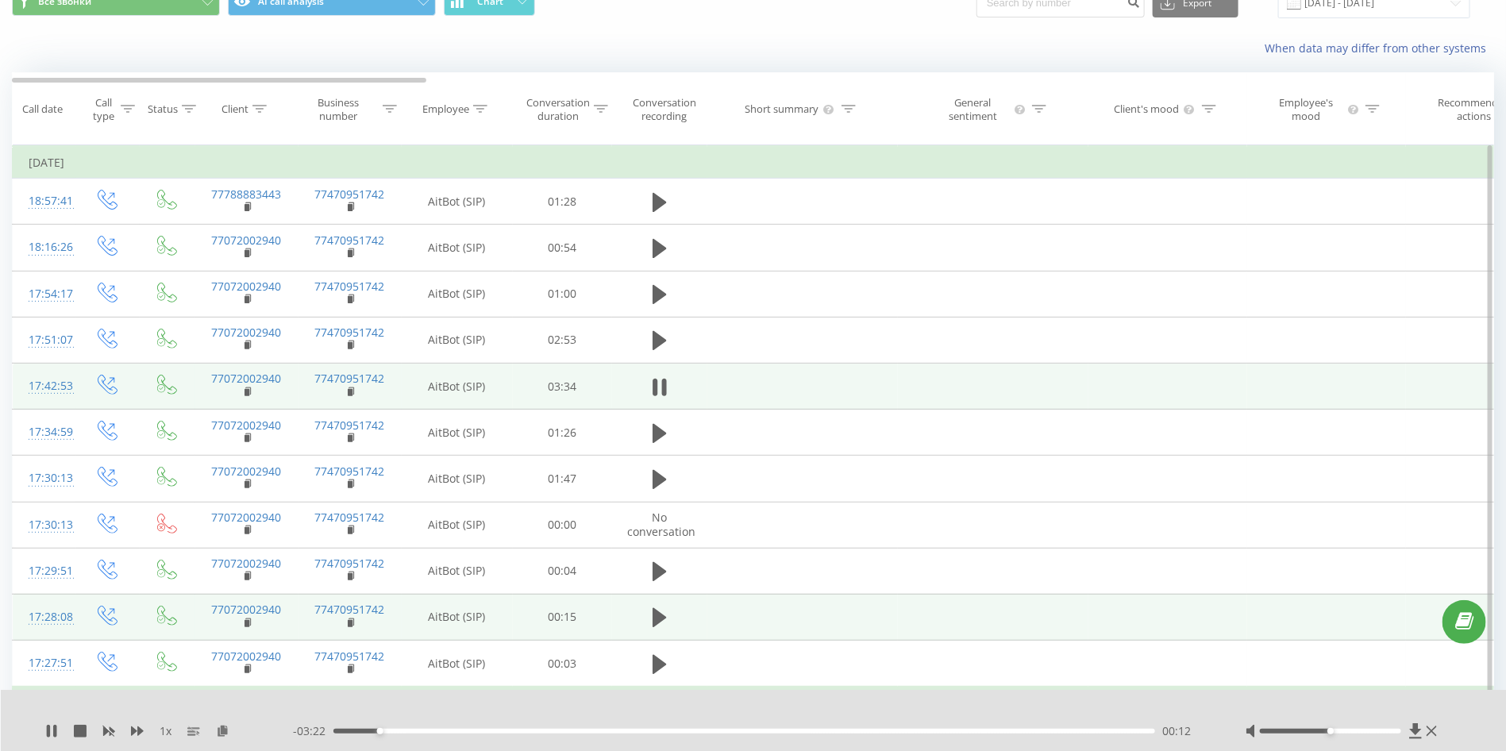
click at [490, 728] on div "- 03:22 00:12 00:12" at bounding box center [749, 731] width 913 height 16
click at [492, 730] on div "00:12" at bounding box center [743, 731] width 821 height 5
click at [632, 730] on div "00:42" at bounding box center [743, 731] width 821 height 5
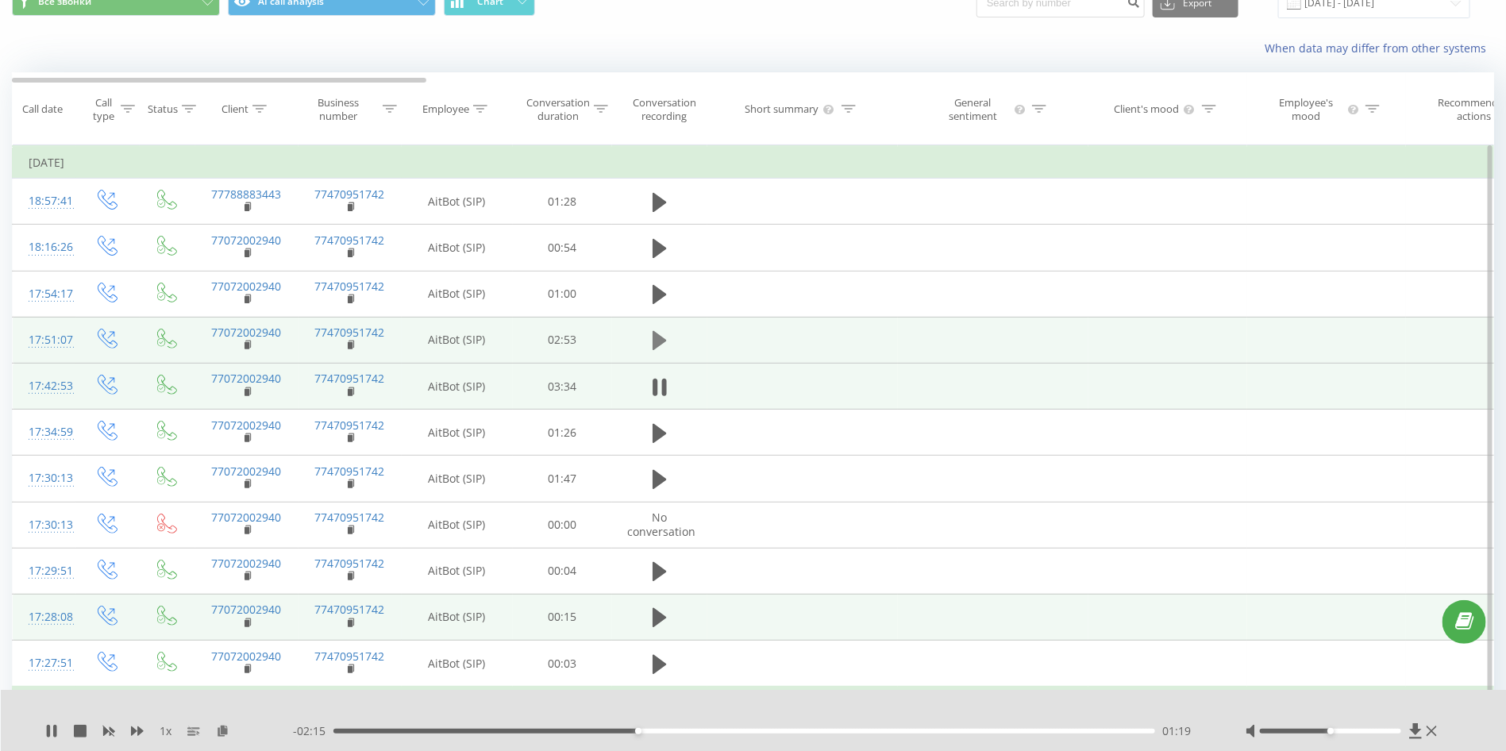
click at [653, 346] on icon at bounding box center [659, 340] width 14 height 19
click at [443, 729] on div "00:23" at bounding box center [743, 731] width 821 height 5
click at [535, 729] on div "00:23" at bounding box center [743, 731] width 821 height 5
click at [627, 710] on div at bounding box center [743, 710] width 1116 height 17
click at [51, 333] on div "17:51:07" at bounding box center [45, 340] width 32 height 31
